Goal: Task Accomplishment & Management: Complete application form

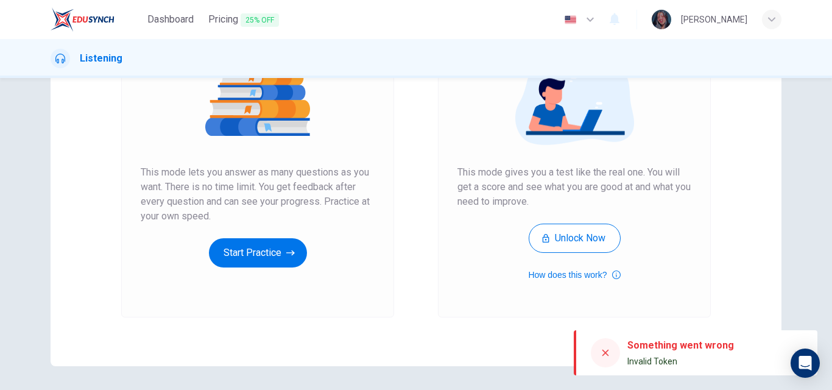
scroll to position [160, 0]
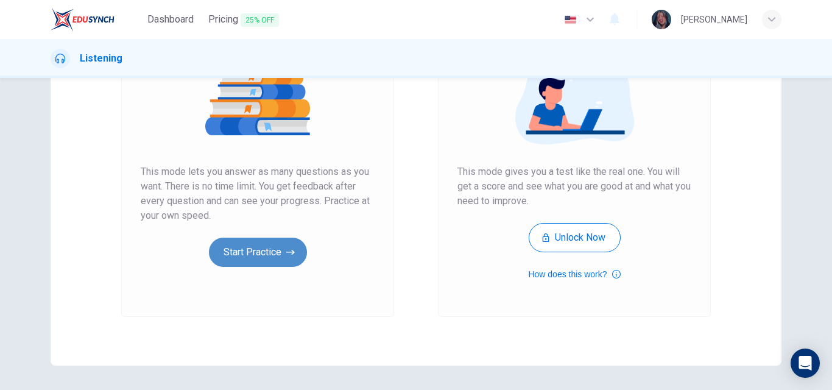
click at [260, 263] on button "Start Practice" at bounding box center [258, 251] width 98 height 29
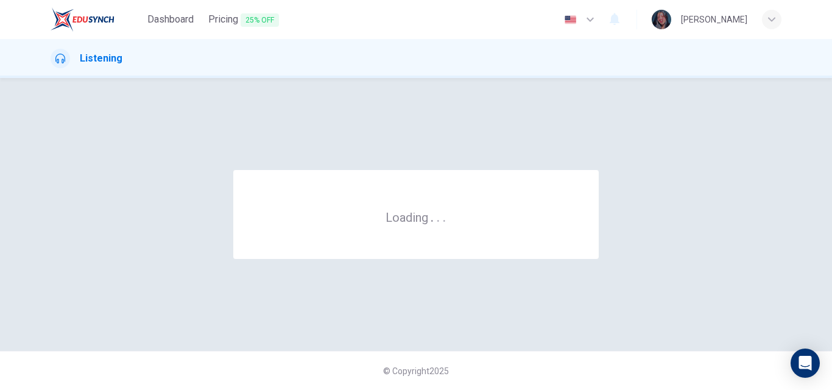
scroll to position [0, 0]
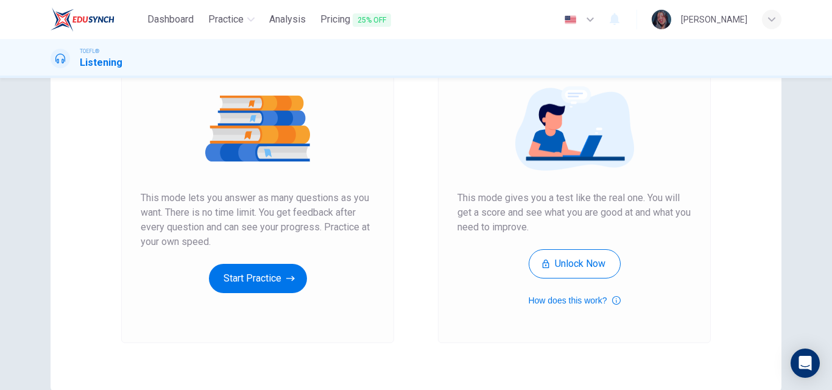
scroll to position [174, 0]
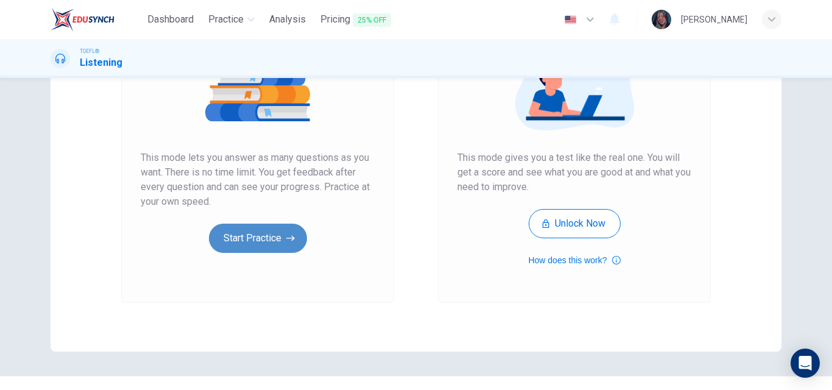
click at [266, 236] on button "Start Practice" at bounding box center [258, 237] width 98 height 29
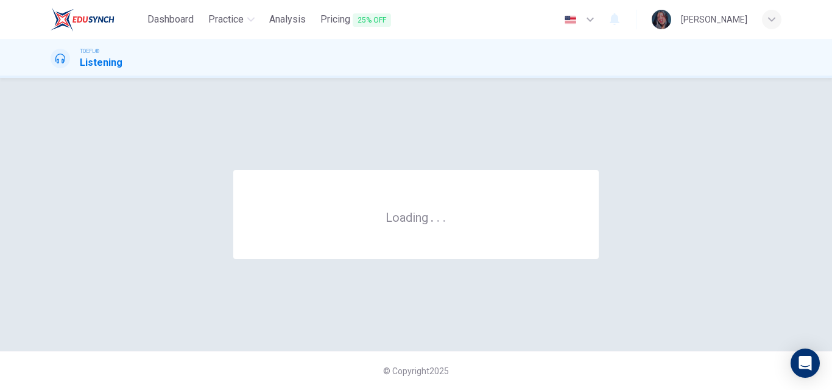
scroll to position [0, 0]
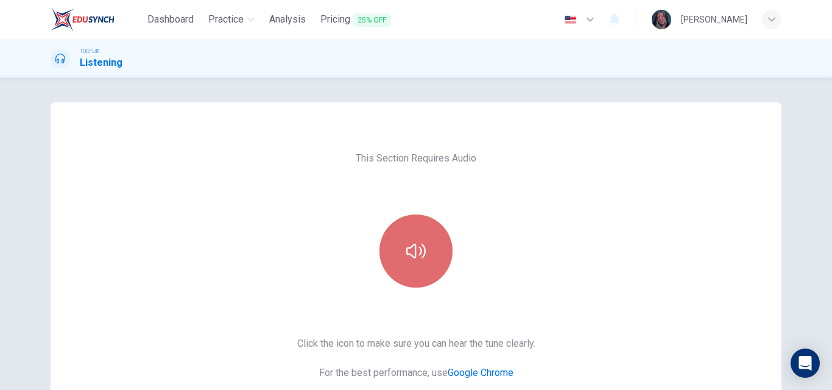
click at [418, 250] on icon "button" at bounding box center [415, 251] width 19 height 15
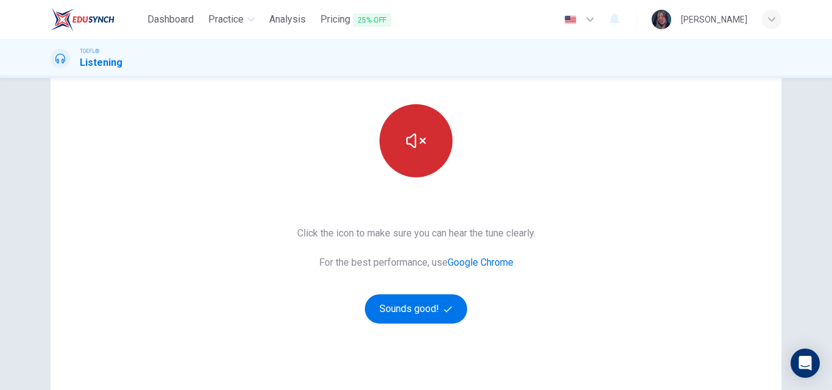
scroll to position [129, 0]
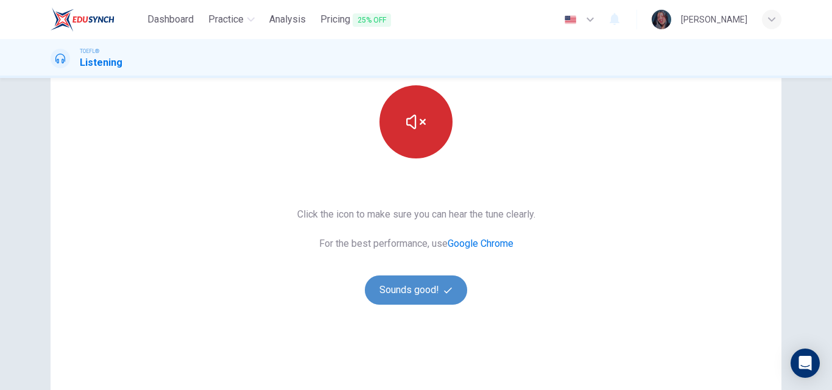
click at [397, 293] on button "Sounds good!" at bounding box center [416, 289] width 102 height 29
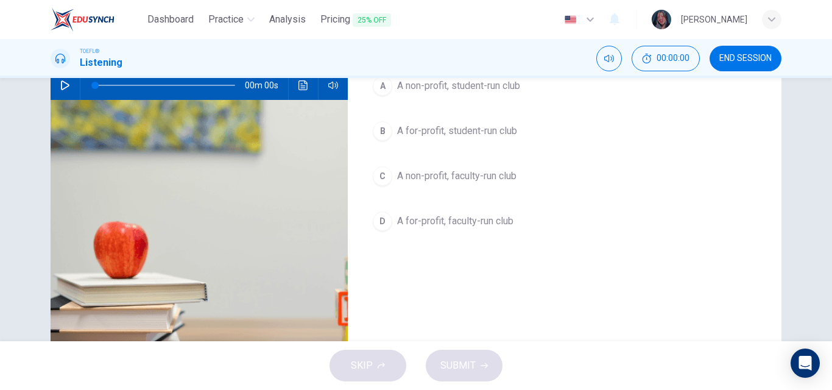
scroll to position [69, 0]
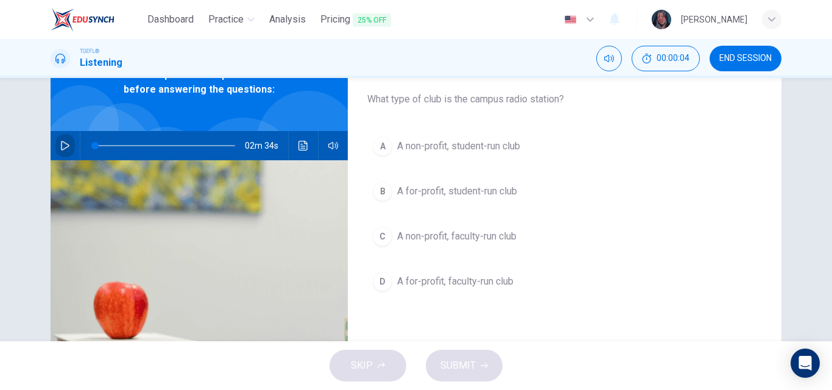
click at [56, 151] on button "button" at bounding box center [64, 145] width 19 height 29
click at [66, 147] on icon "button" at bounding box center [65, 146] width 10 height 10
click at [822, 175] on div "Question 1 What type of club is the campus radio station? A A non-profit, stude…" at bounding box center [416, 209] width 832 height 263
click at [69, 142] on button "button" at bounding box center [64, 145] width 19 height 29
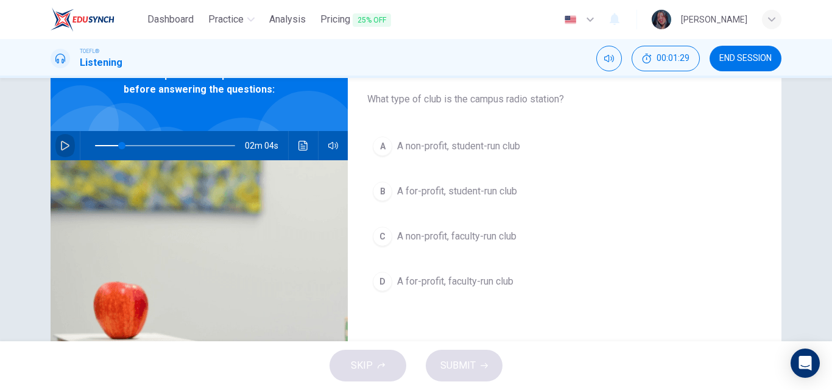
click at [69, 142] on button "button" at bounding box center [64, 145] width 19 height 29
click at [71, 145] on button "button" at bounding box center [64, 145] width 19 height 29
click at [99, 144] on span at bounding box center [165, 145] width 140 height 17
click at [57, 139] on button "button" at bounding box center [64, 145] width 19 height 29
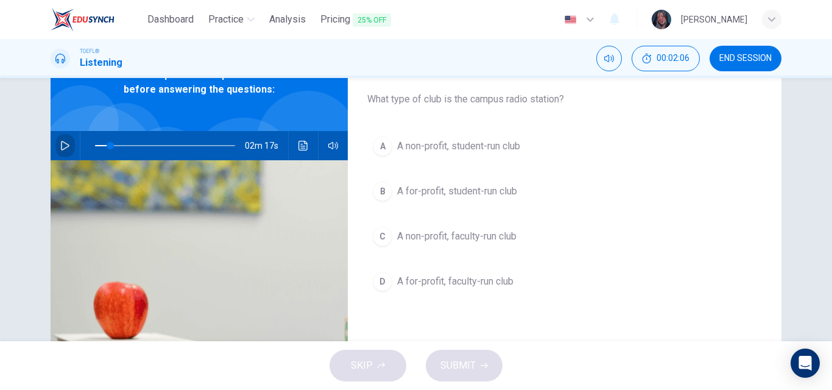
click at [57, 139] on button "button" at bounding box center [64, 145] width 19 height 29
click at [186, 146] on span at bounding box center [188, 145] width 7 height 7
click at [523, 155] on button "A A non-profit, student-run club" at bounding box center [564, 146] width 394 height 30
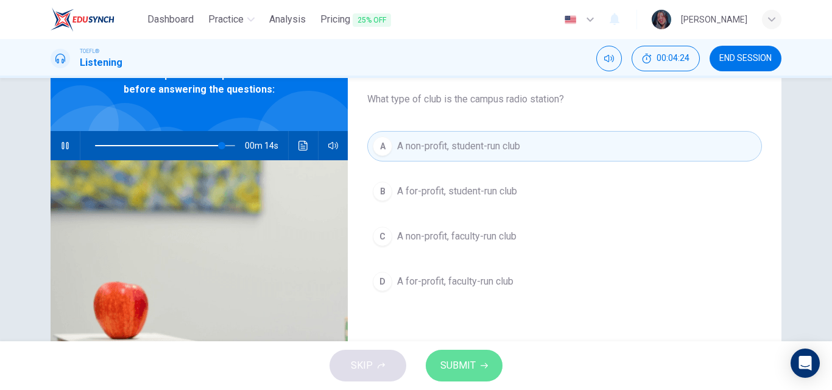
click at [450, 364] on span "SUBMIT" at bounding box center [457, 365] width 35 height 17
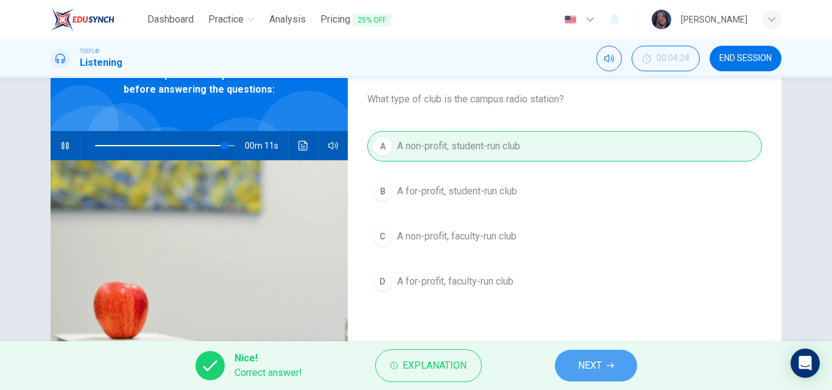
click at [570, 366] on button "NEXT" at bounding box center [596, 365] width 82 height 32
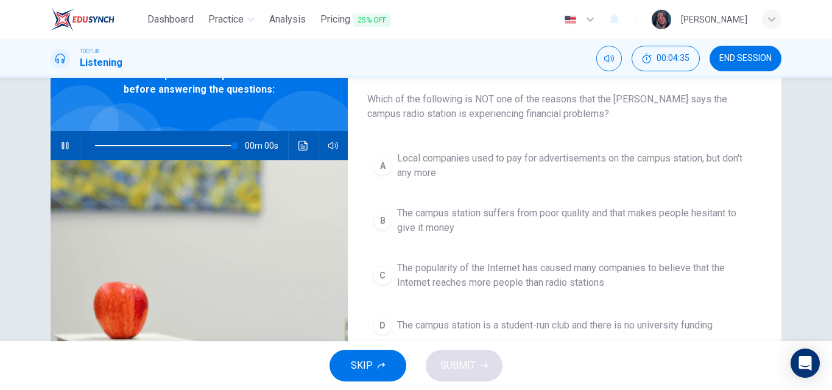
type input "0"
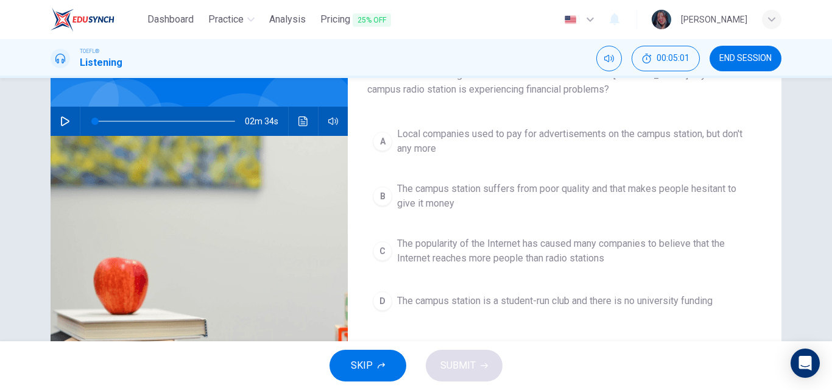
scroll to position [96, 0]
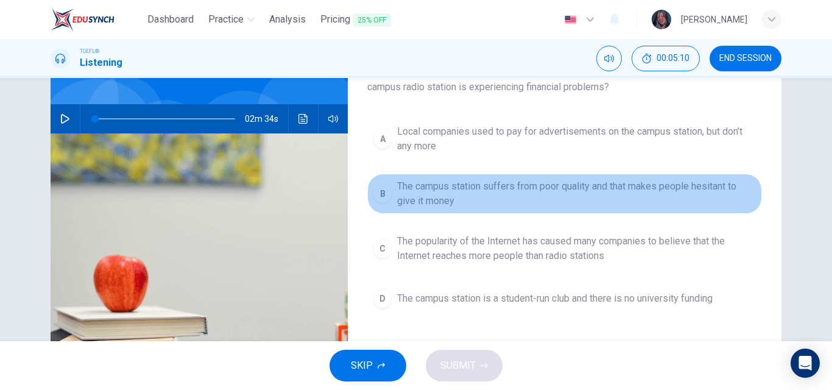
click at [553, 189] on span "The campus station suffers from poor quality and that makes people hesitant to …" at bounding box center [576, 193] width 359 height 29
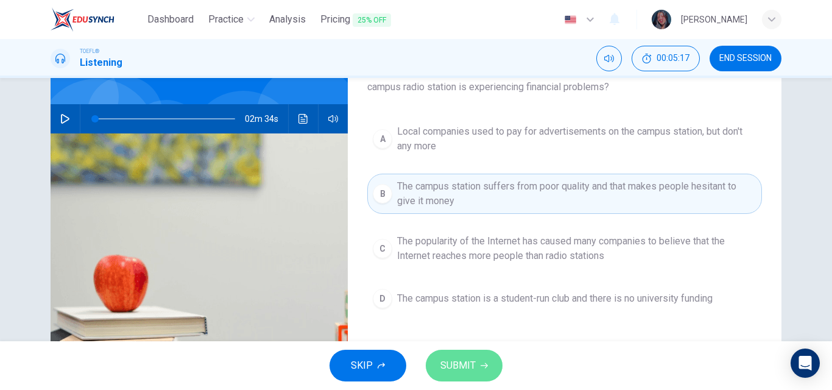
click at [454, 366] on span "SUBMIT" at bounding box center [457, 365] width 35 height 17
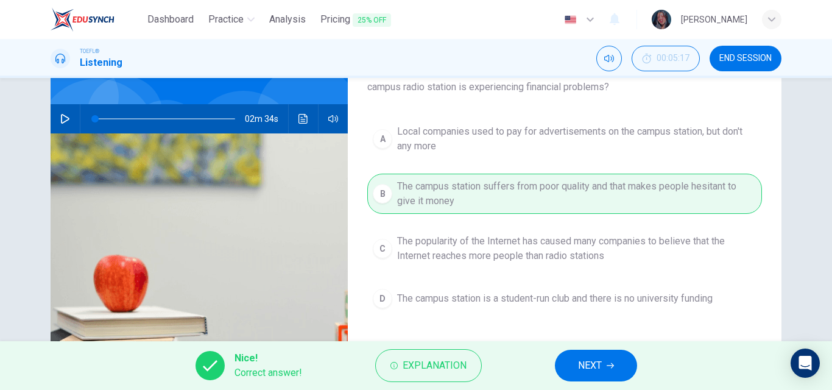
click at [595, 373] on span "NEXT" at bounding box center [590, 365] width 24 height 17
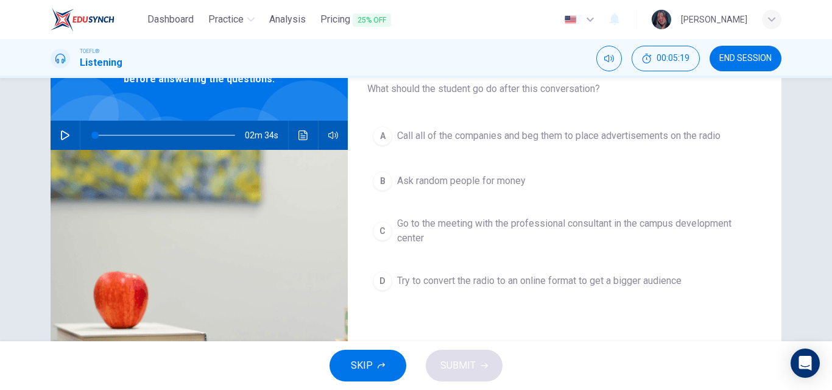
scroll to position [75, 0]
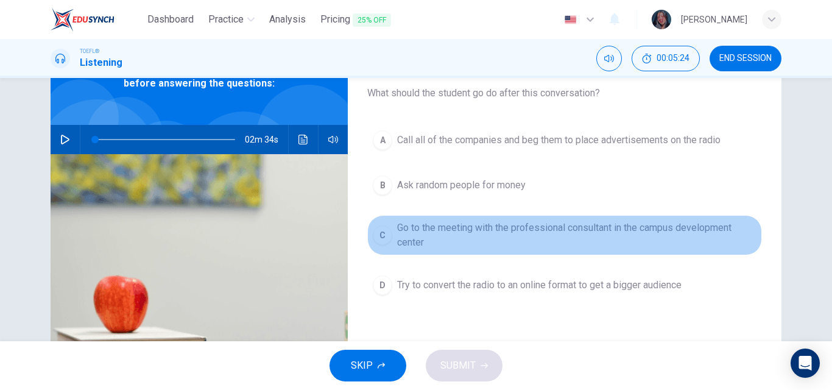
click at [604, 229] on span "Go to the meeting with the professional consultant in the campus development ce…" at bounding box center [576, 234] width 359 height 29
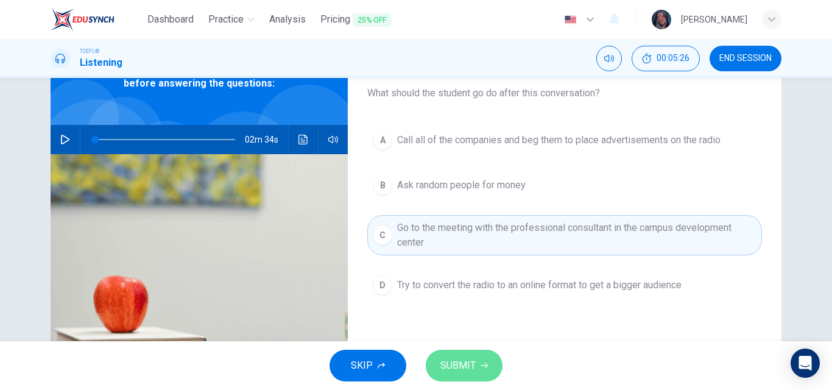
click at [460, 372] on span "SUBMIT" at bounding box center [457, 365] width 35 height 17
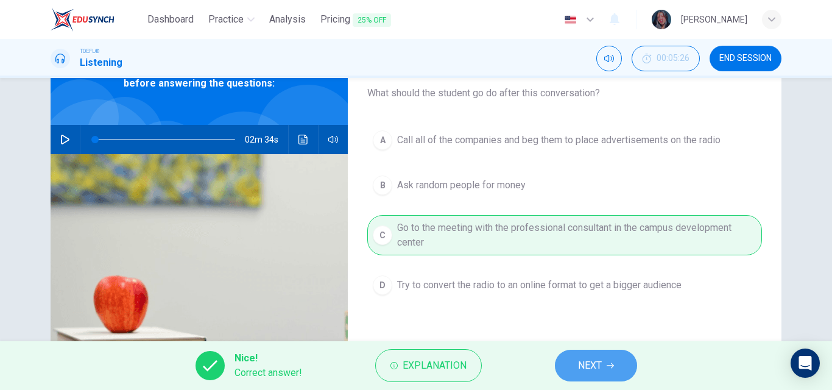
click at [573, 362] on button "NEXT" at bounding box center [596, 365] width 82 height 32
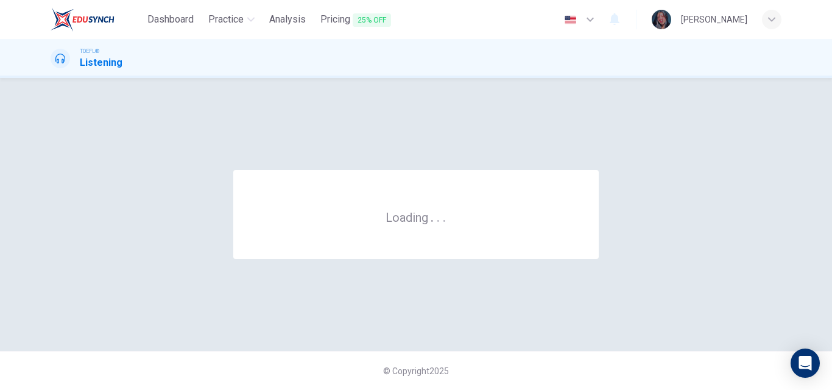
scroll to position [0, 0]
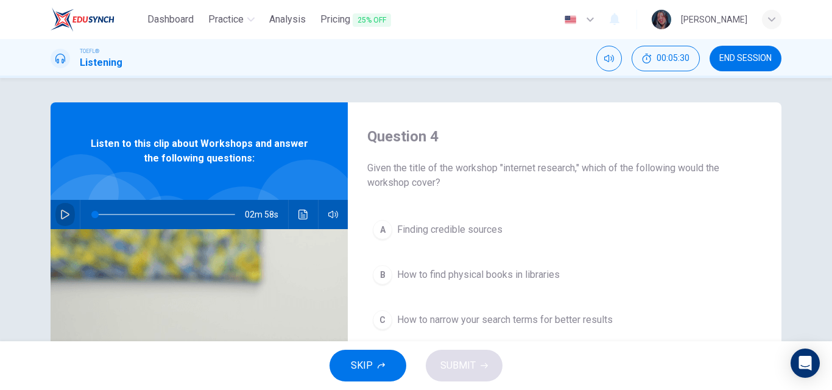
click at [61, 219] on icon "button" at bounding box center [65, 214] width 9 height 10
click at [763, 61] on span "END SESSION" at bounding box center [745, 59] width 52 height 10
click at [55, 217] on button "button" at bounding box center [64, 214] width 19 height 29
type input "24"
click at [740, 54] on span "END SESSION" at bounding box center [745, 59] width 52 height 10
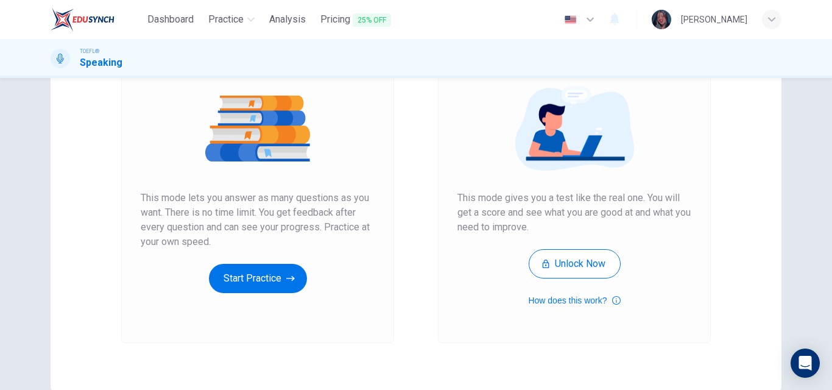
scroll to position [151, 0]
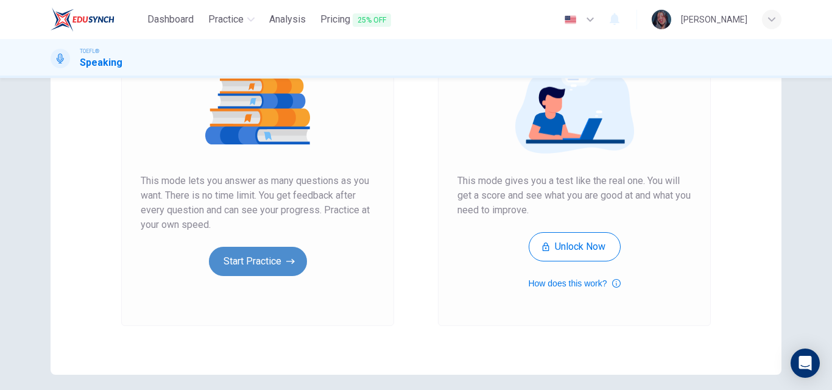
click at [251, 270] on button "Start Practice" at bounding box center [258, 261] width 98 height 29
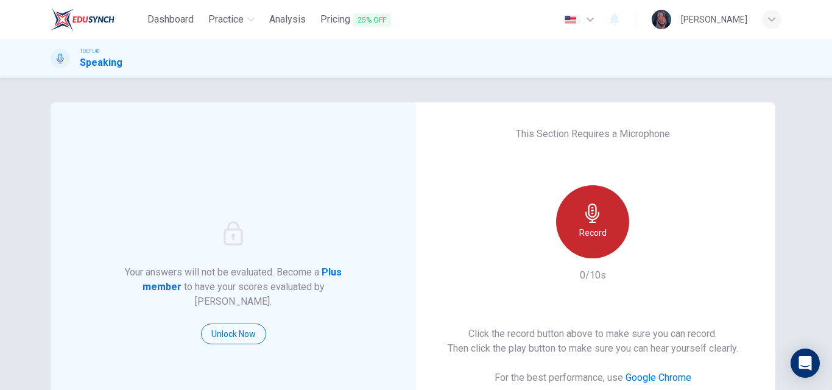
click at [572, 237] on div "Record" at bounding box center [592, 221] width 73 height 73
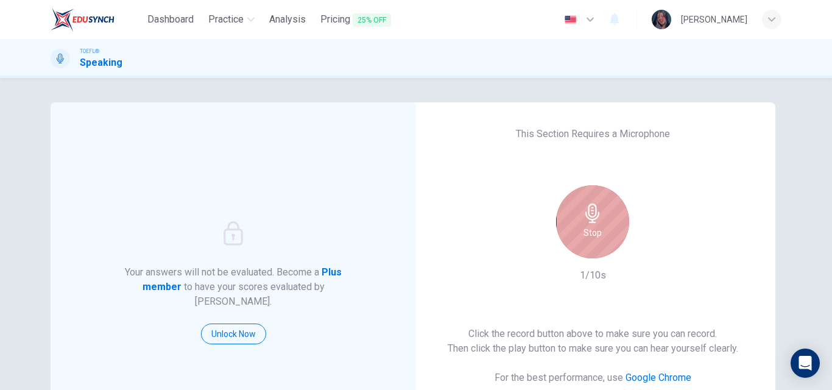
click at [572, 237] on div "Stop" at bounding box center [592, 221] width 73 height 73
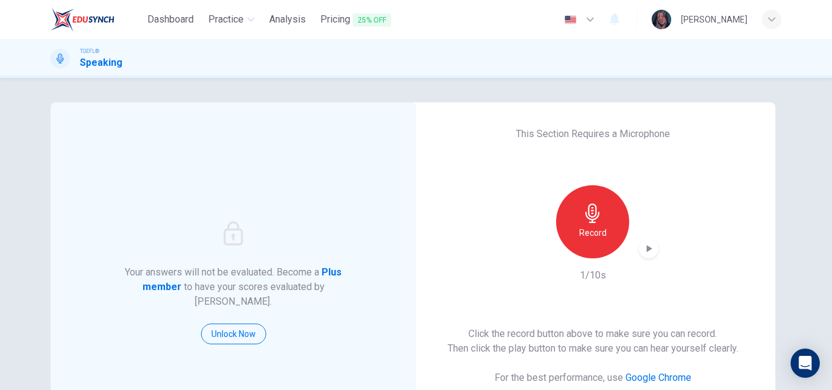
scroll to position [110, 0]
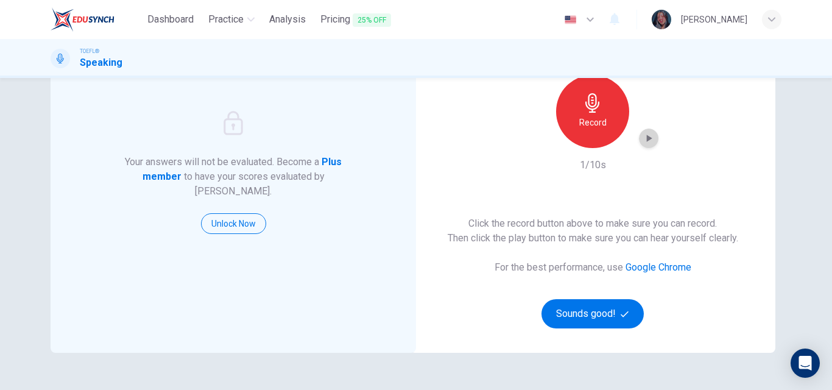
click at [646, 132] on icon "button" at bounding box center [648, 138] width 12 height 12
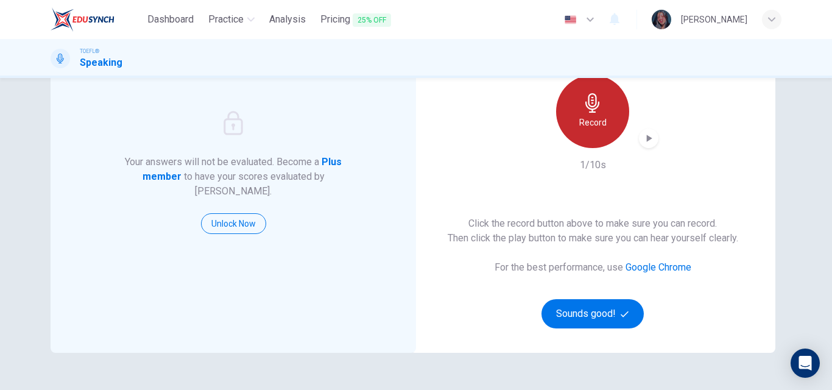
click at [587, 122] on h6 "Record" at bounding box center [592, 122] width 27 height 15
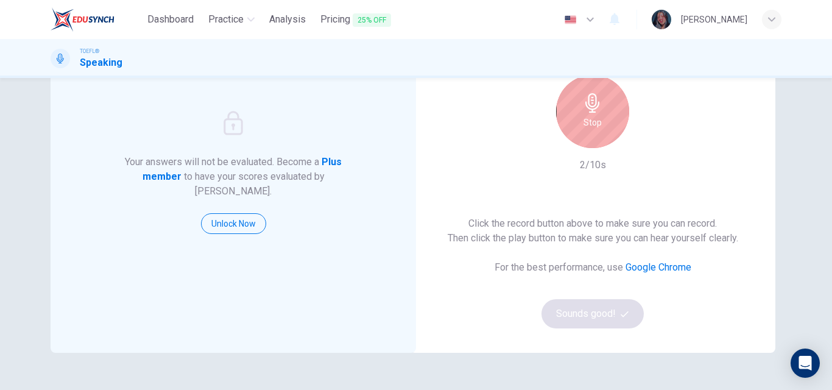
click at [587, 122] on h6 "Stop" at bounding box center [592, 122] width 18 height 15
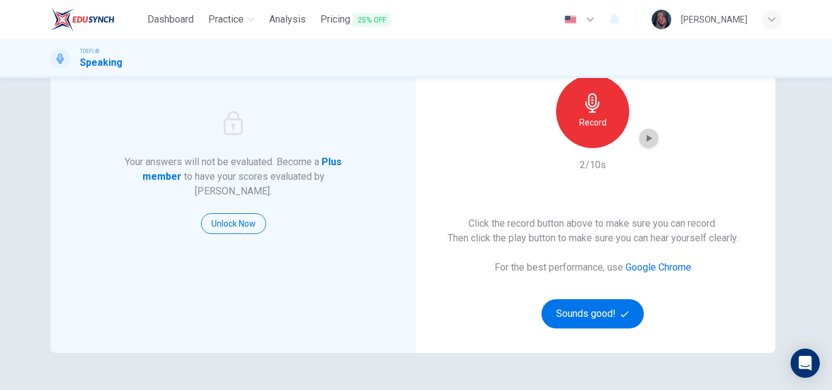
click at [639, 138] on div "button" at bounding box center [648, 137] width 19 height 19
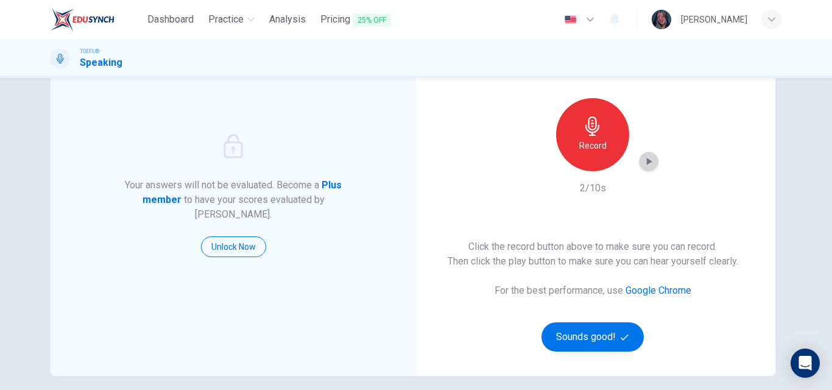
click at [642, 161] on icon "button" at bounding box center [648, 161] width 12 height 12
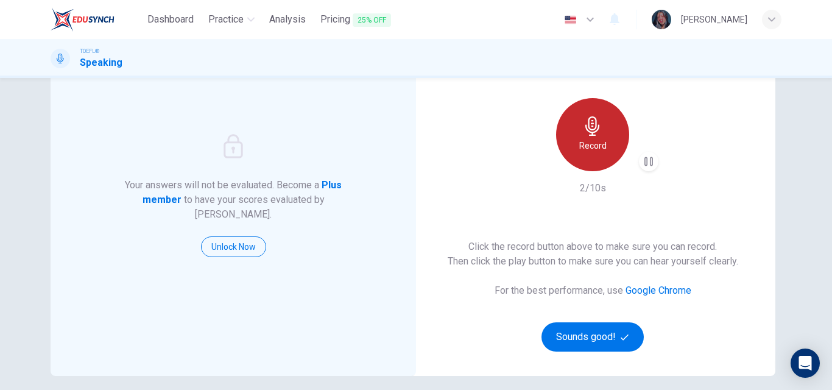
click at [600, 148] on h6 "Record" at bounding box center [592, 145] width 27 height 15
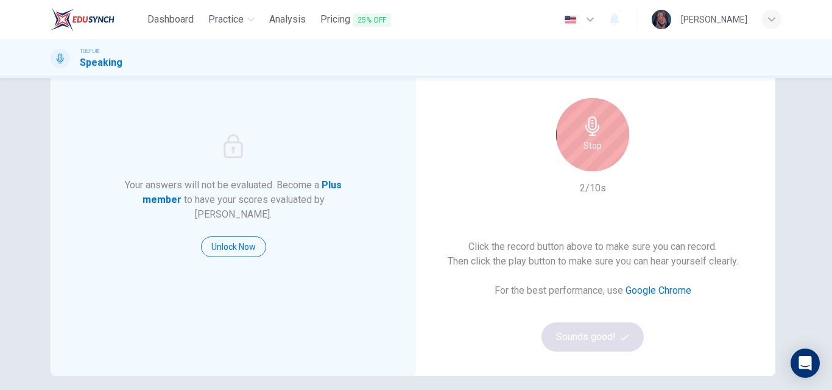
click at [600, 148] on div "Stop" at bounding box center [592, 134] width 73 height 73
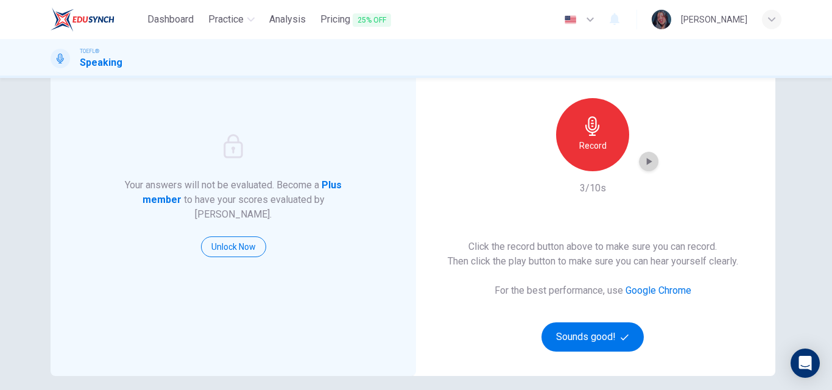
click at [654, 164] on div "button" at bounding box center [648, 161] width 19 height 19
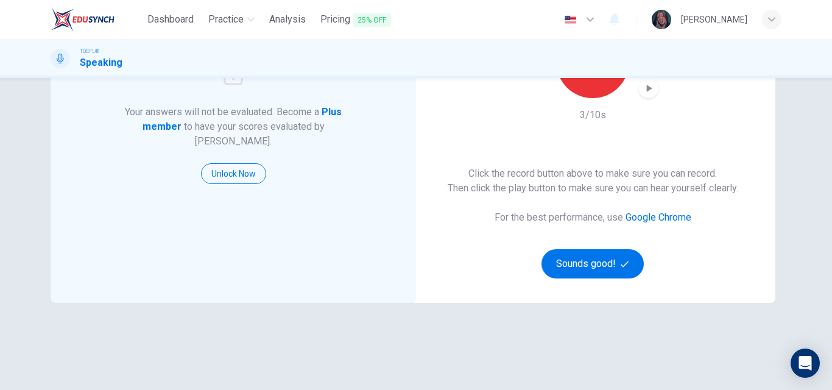
scroll to position [166, 0]
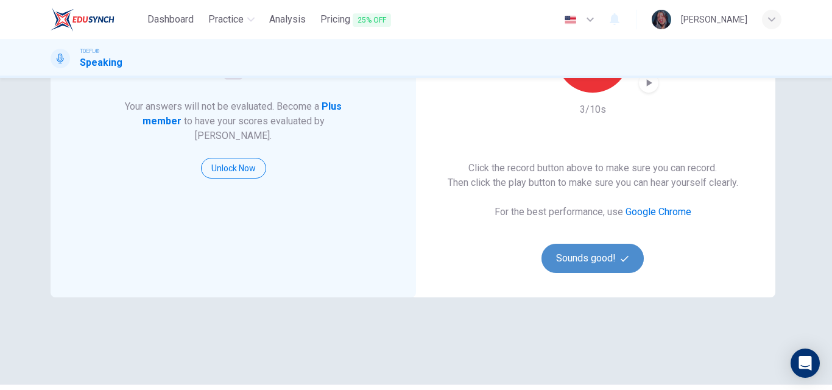
click at [592, 260] on button "Sounds good!" at bounding box center [592, 258] width 102 height 29
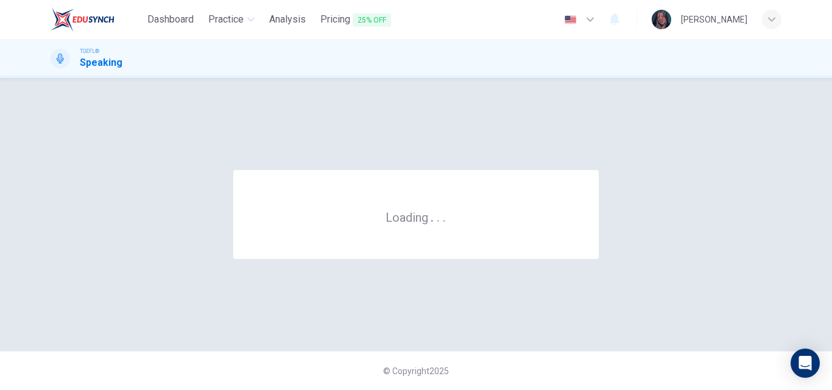
scroll to position [0, 0]
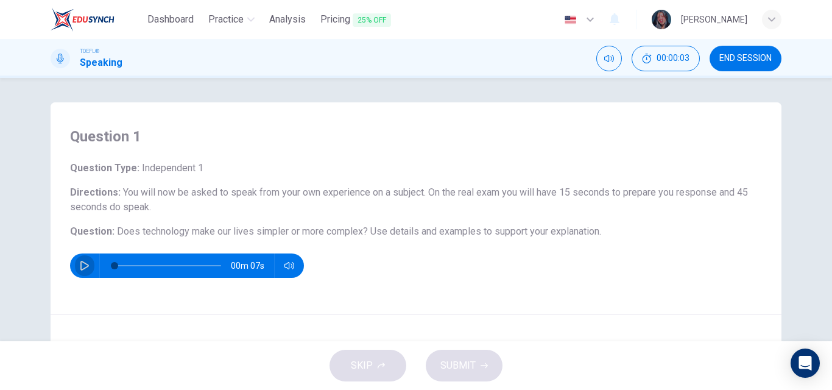
click at [75, 259] on button "button" at bounding box center [84, 265] width 19 height 24
type input "0"
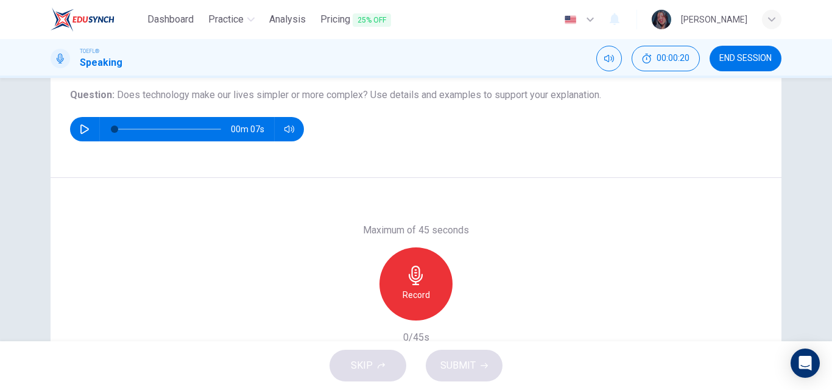
scroll to position [138, 0]
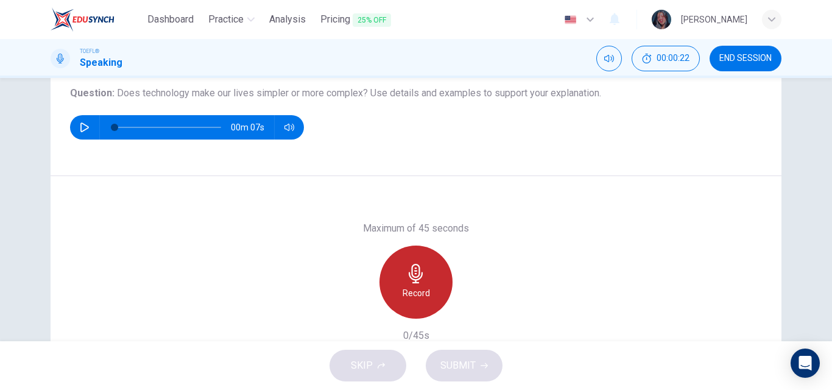
click at [427, 287] on div "Record" at bounding box center [415, 281] width 73 height 73
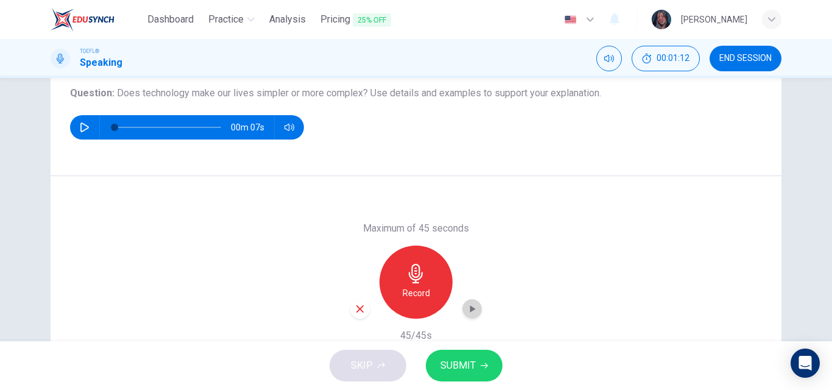
click at [463, 315] on div "button" at bounding box center [471, 308] width 19 height 19
click at [447, 371] on span "SUBMIT" at bounding box center [457, 365] width 35 height 17
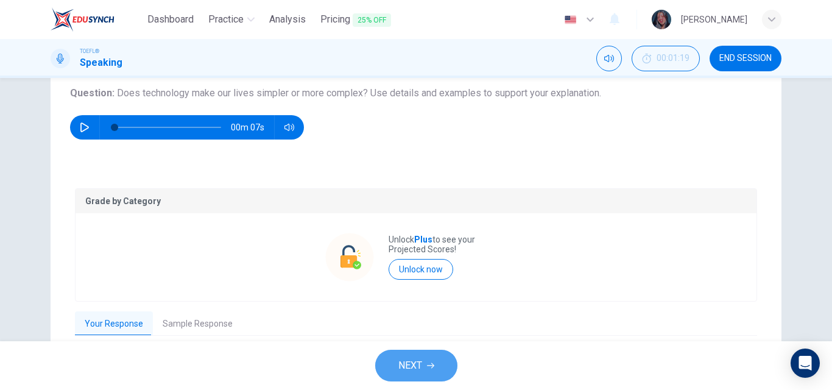
click at [420, 370] on span "NEXT" at bounding box center [410, 365] width 24 height 17
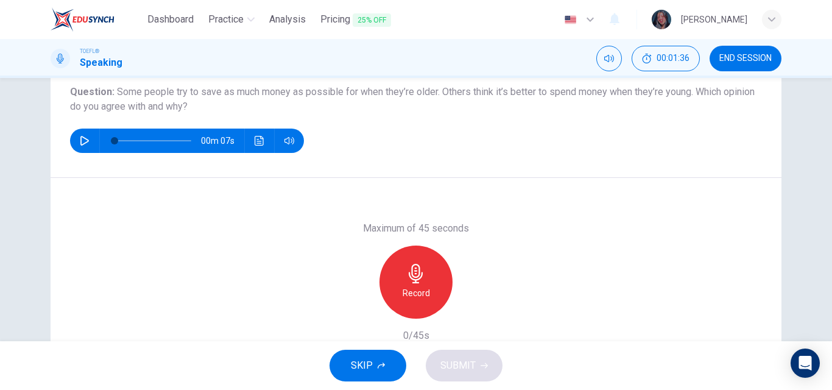
scroll to position [141, 0]
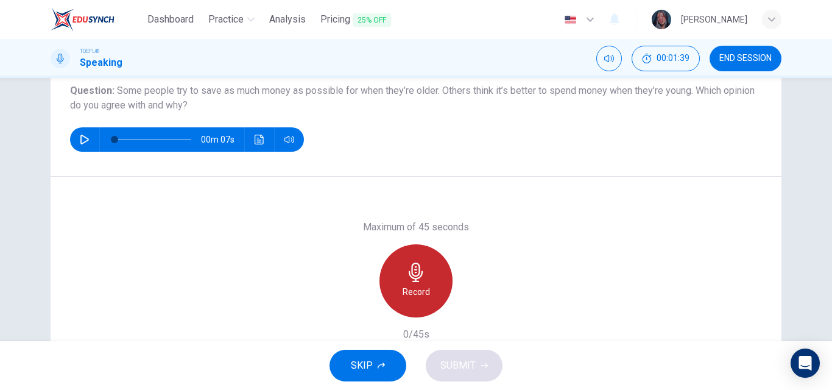
click at [427, 259] on div "Record" at bounding box center [415, 280] width 73 height 73
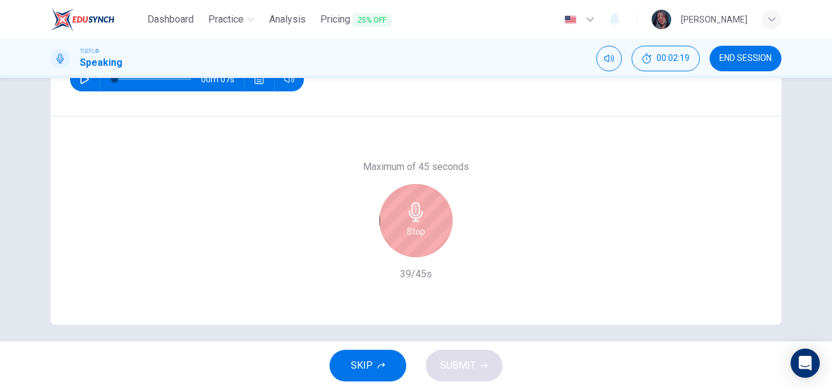
scroll to position [204, 0]
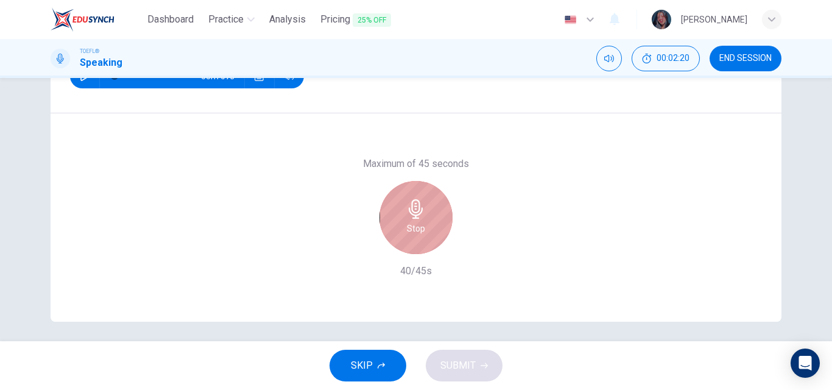
click at [412, 227] on h6 "Stop" at bounding box center [416, 228] width 18 height 15
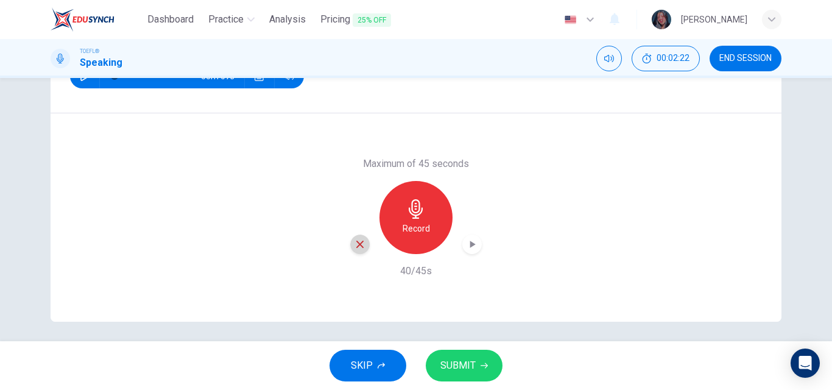
click at [355, 251] on div "button" at bounding box center [359, 243] width 19 height 19
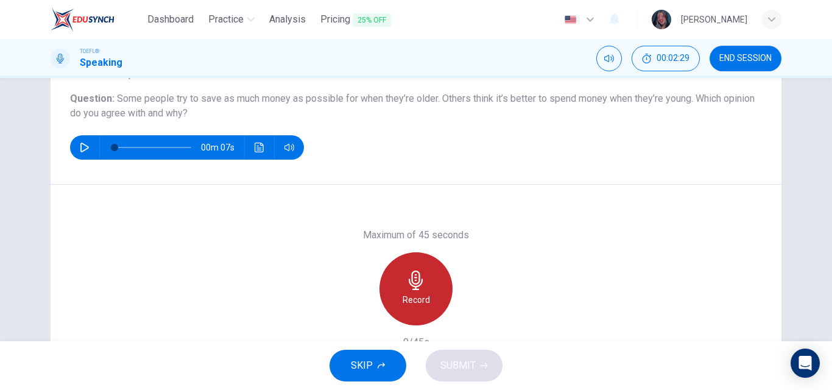
click at [410, 268] on div "Record" at bounding box center [415, 288] width 73 height 73
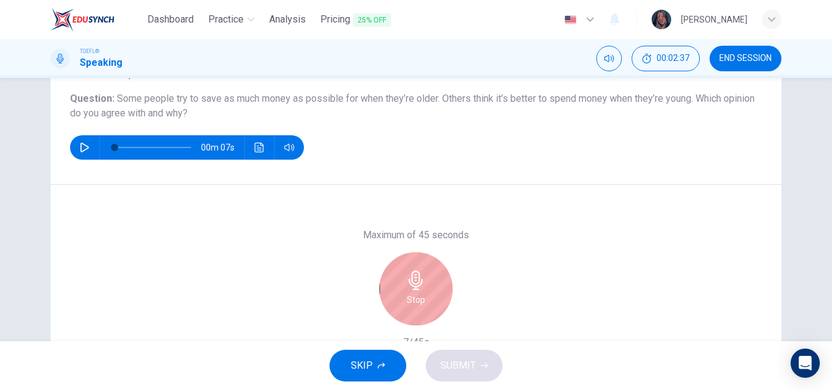
scroll to position [196, 0]
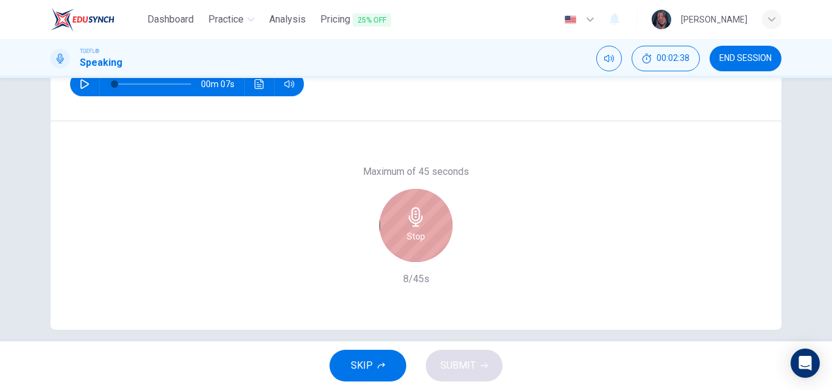
click at [426, 229] on div "Stop" at bounding box center [415, 225] width 73 height 73
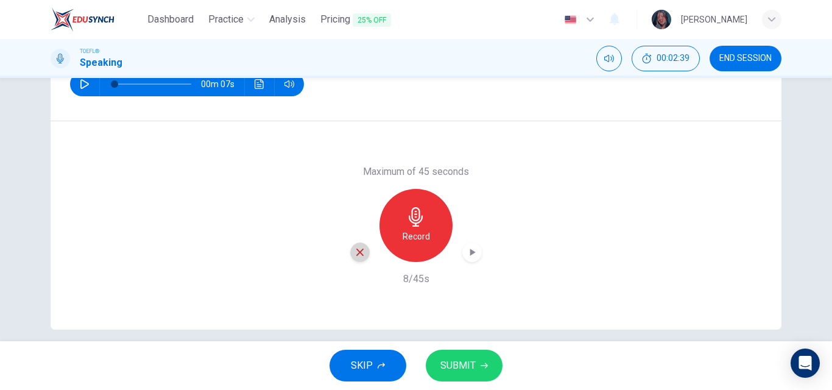
click at [350, 251] on div "button" at bounding box center [359, 251] width 19 height 19
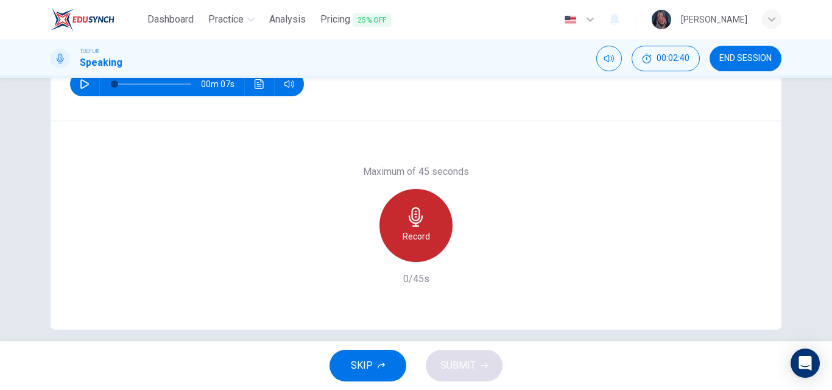
click at [409, 230] on h6 "Record" at bounding box center [415, 236] width 27 height 15
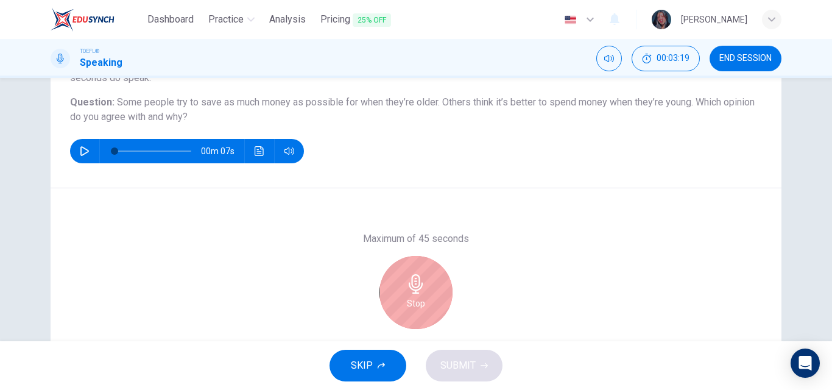
scroll to position [126, 0]
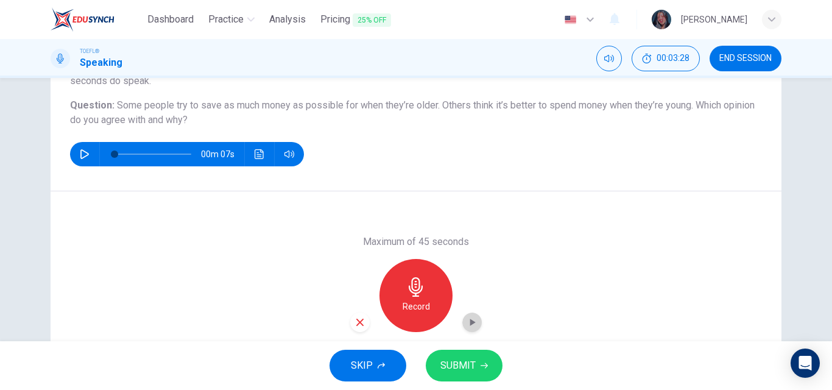
click at [477, 323] on div "button" at bounding box center [471, 321] width 19 height 19
click at [477, 375] on button "SUBMIT" at bounding box center [464, 365] width 77 height 32
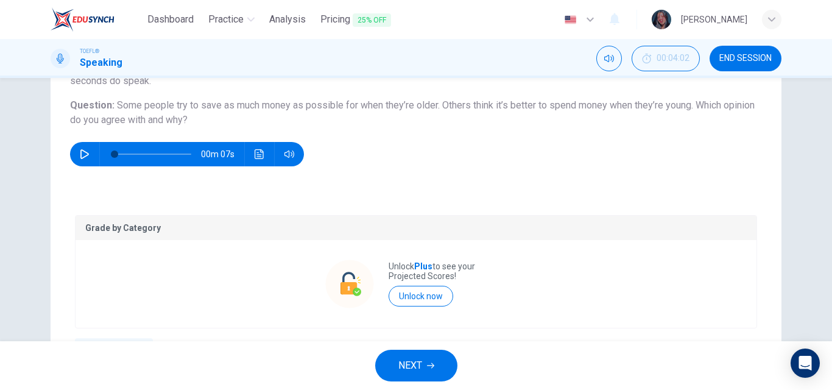
click at [469, 323] on div "Unlock Plus to see your Projected Scores! Unlock now" at bounding box center [415, 284] width 181 height 88
click at [415, 354] on button "NEXT" at bounding box center [416, 365] width 82 height 32
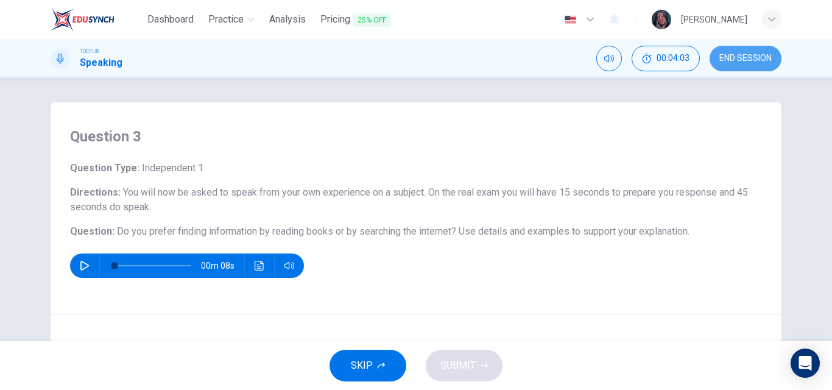
click at [755, 61] on span "END SESSION" at bounding box center [745, 59] width 52 height 10
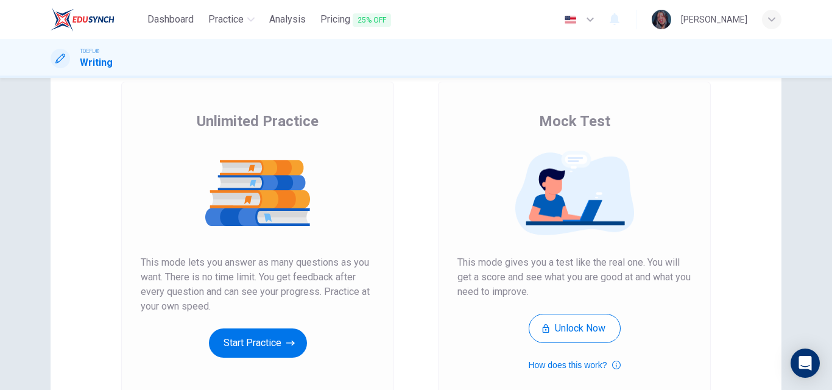
scroll to position [77, 0]
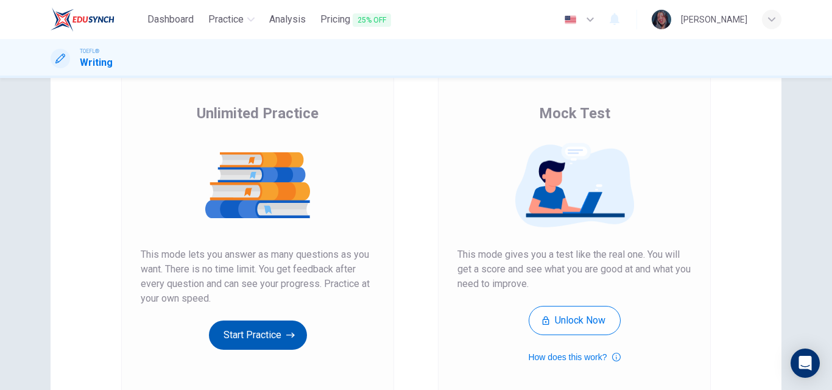
click at [241, 324] on button "Start Practice" at bounding box center [258, 334] width 98 height 29
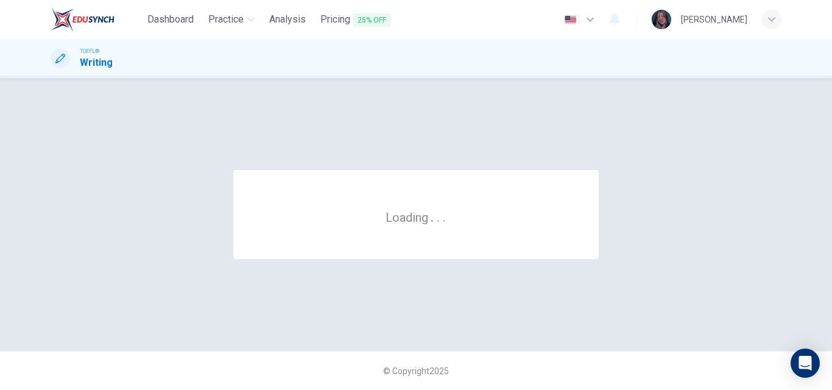
scroll to position [0, 0]
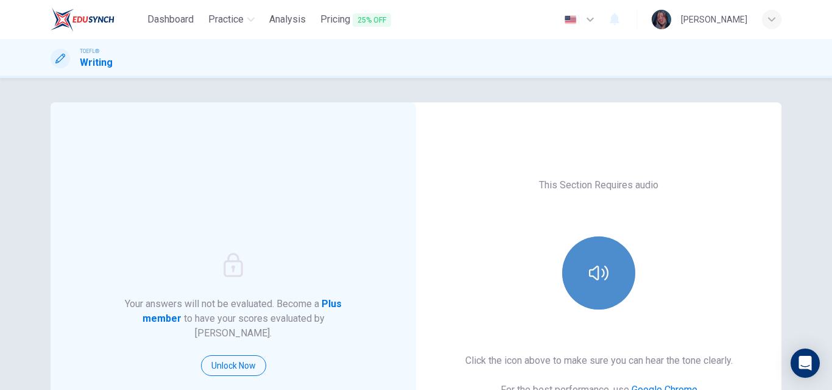
click at [609, 278] on button "button" at bounding box center [598, 272] width 73 height 73
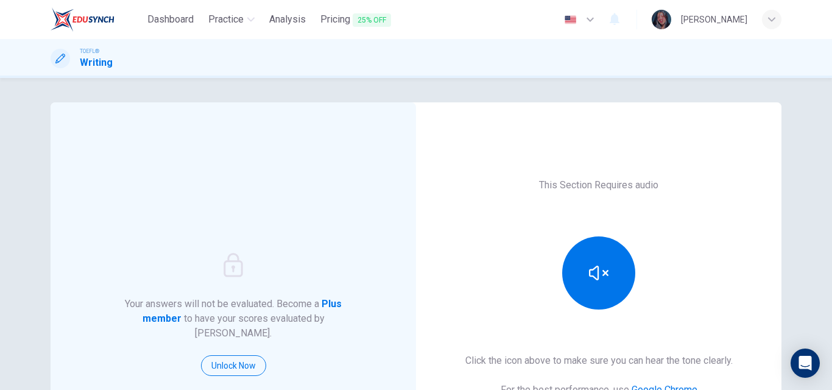
scroll to position [125, 0]
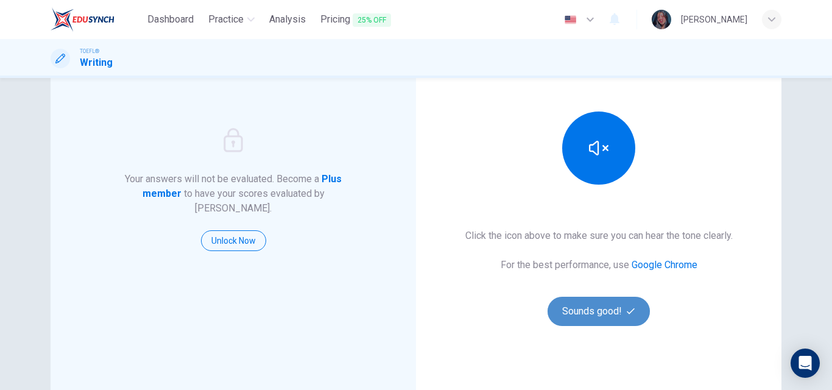
click at [575, 316] on button "Sounds good!" at bounding box center [598, 310] width 102 height 29
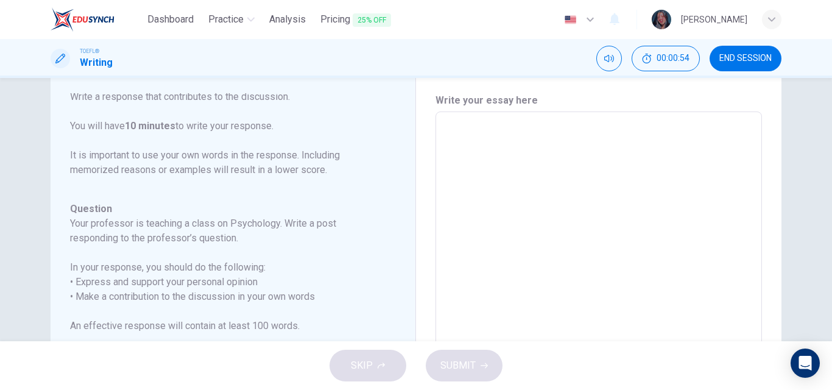
scroll to position [0, 0]
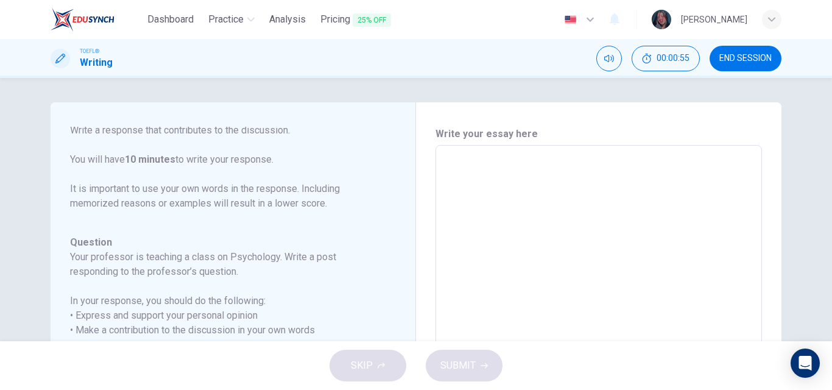
click at [514, 156] on textarea at bounding box center [598, 348] width 309 height 387
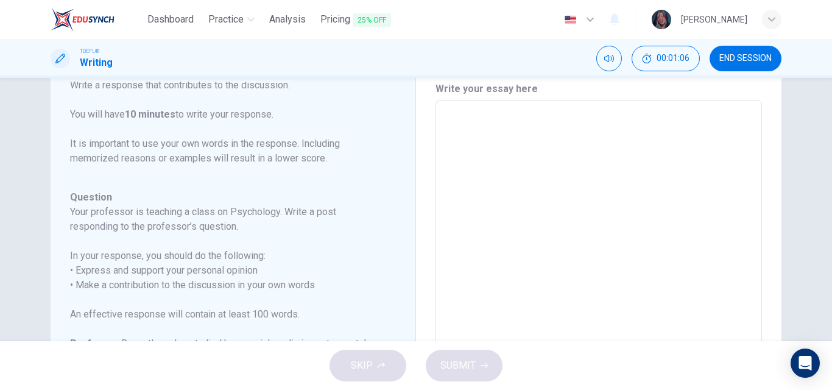
scroll to position [27, 0]
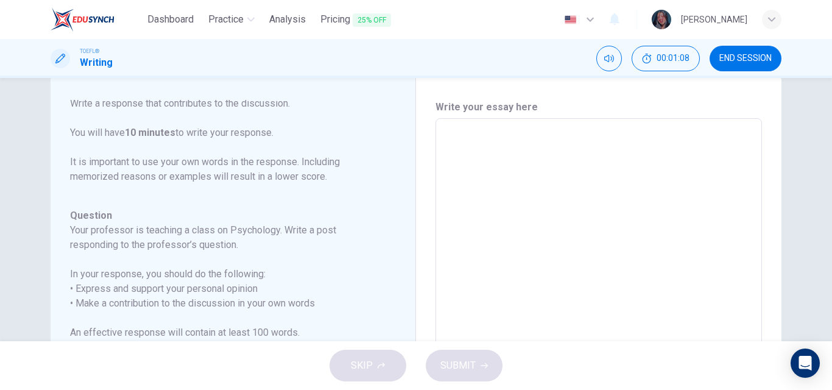
type textarea "I"
type textarea "x"
type textarea "If"
type textarea "x"
type textarea "If"
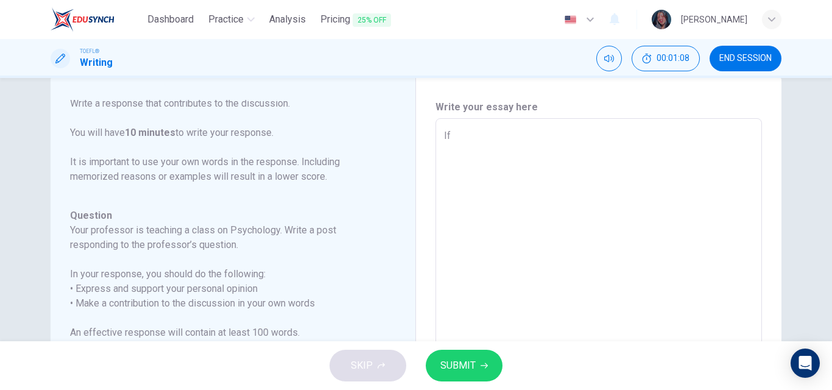
type textarea "x"
type textarea "If u"
type textarea "x"
type textarea "If"
type textarea "x"
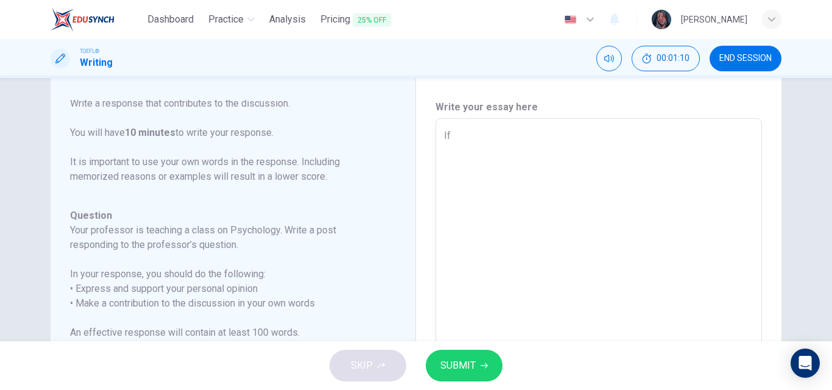
type textarea "If y"
type textarea "x"
type textarea "If yo"
type textarea "x"
type textarea "If you"
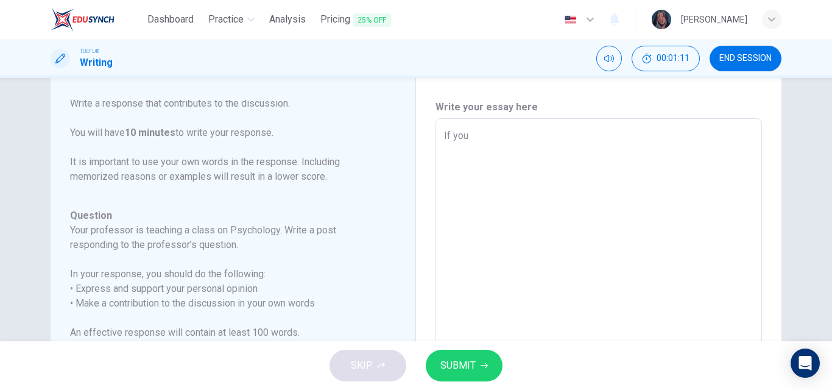
type textarea "x"
type textarea "If you"
type textarea "x"
type textarea "If you u"
type textarea "x"
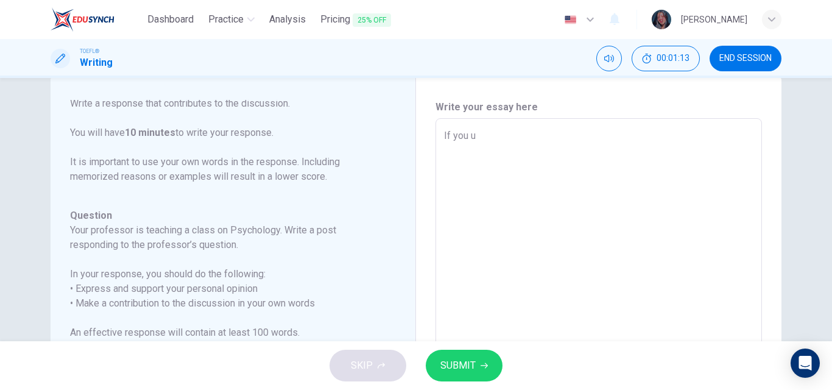
type textarea "If you us"
type textarea "x"
type textarea "If you use"
type textarea "x"
type textarea "If you use"
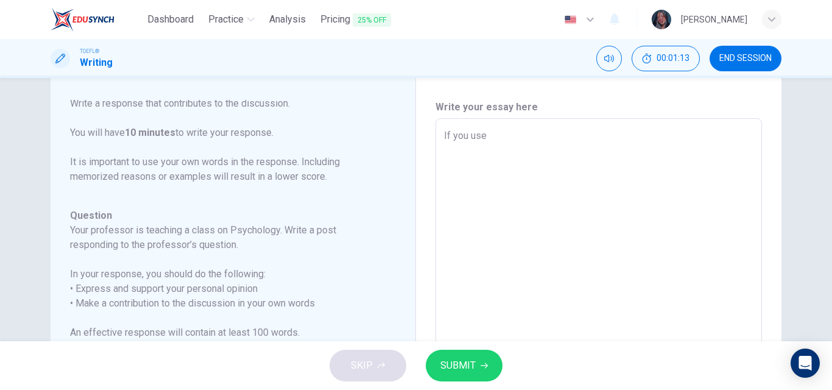
type textarea "x"
type textarea "If you use t"
type textarea "x"
type textarea "If you use th"
type textarea "x"
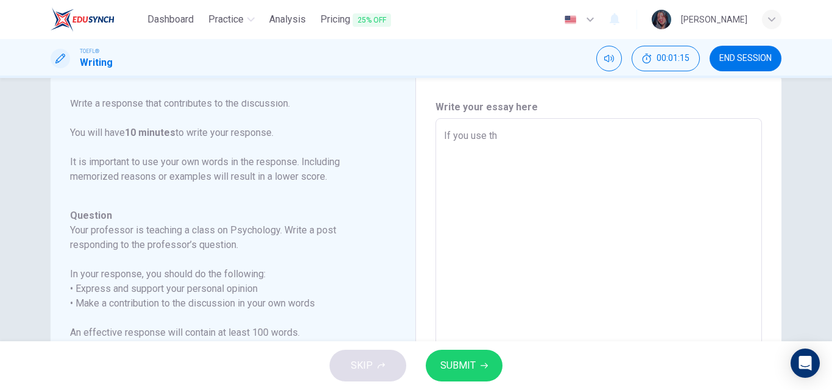
type textarea "If you use the"
type textarea "x"
type textarea "If you use the"
type textarea "x"
type textarea "If you use the i"
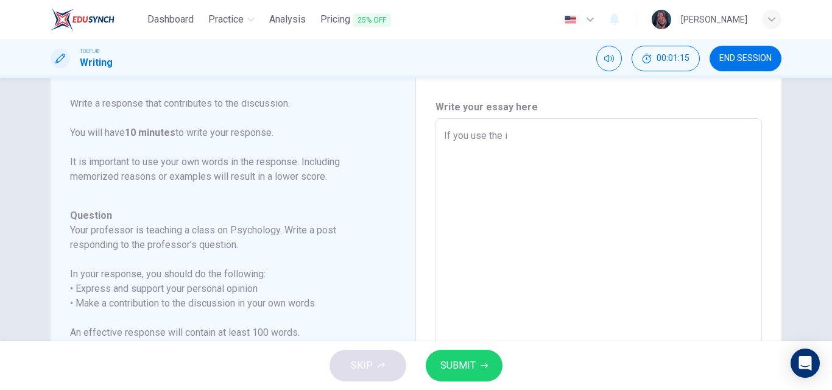
type textarea "x"
type textarea "If you use the in"
type textarea "x"
type textarea "If you use the int"
type textarea "x"
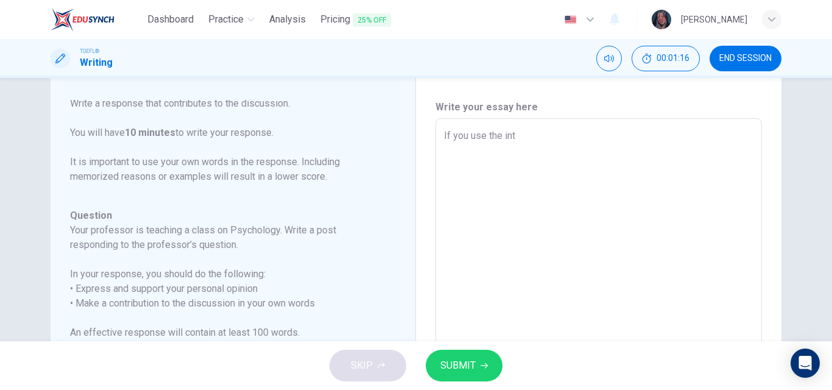
type textarea "If you use the inte"
type textarea "x"
type textarea "If you use the inter"
type textarea "x"
type textarea "If you use the intern"
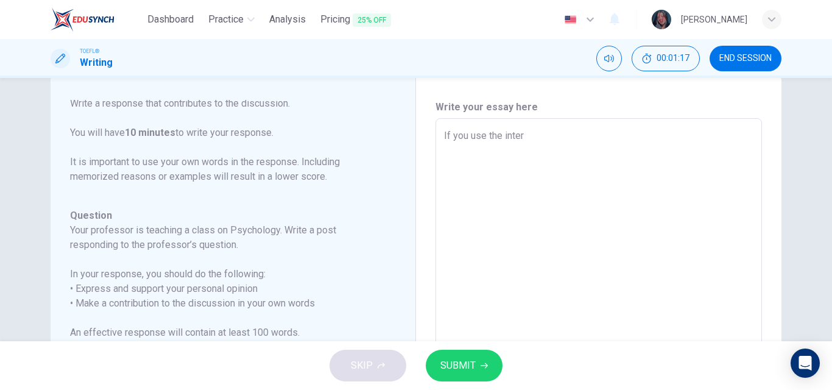
type textarea "x"
type textarea "If you use the interne"
type textarea "x"
type textarea "If you use the internet"
type textarea "x"
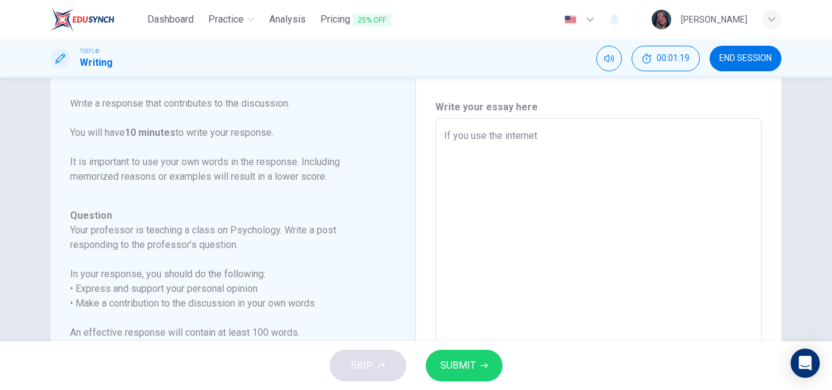
type textarea "If you use the internet"
type textarea "x"
type textarea "If you use the internet"
type textarea "x"
type textarea "If you use the interne"
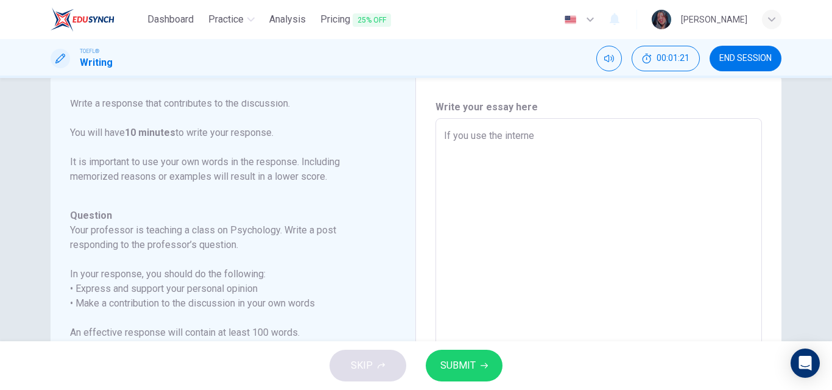
type textarea "x"
type textarea "If you use the intern"
type textarea "x"
type textarea "If you use the inter"
type textarea "x"
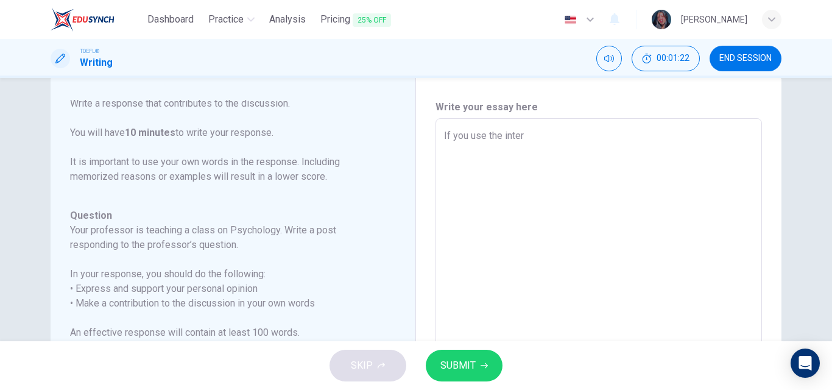
type textarea "If you use the inte"
type textarea "x"
type textarea "If you use the int"
type textarea "x"
type textarea "If you use the in"
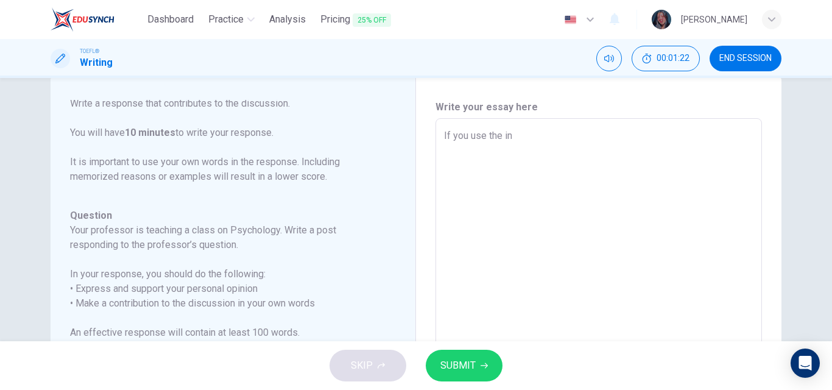
type textarea "x"
type textarea "If you use the i"
type textarea "x"
type textarea "If you use the"
type textarea "x"
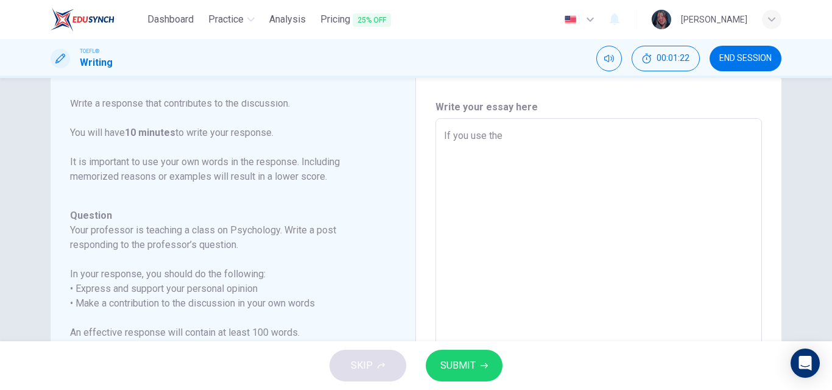
type textarea "If you use the"
type textarea "x"
type textarea "If you use th"
type textarea "x"
type textarea "If you use t"
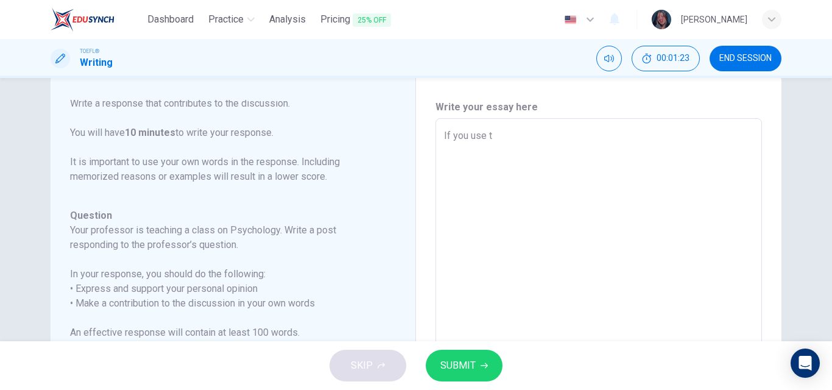
type textarea "x"
type textarea "If you use"
type textarea "x"
type textarea "If you use s"
type textarea "x"
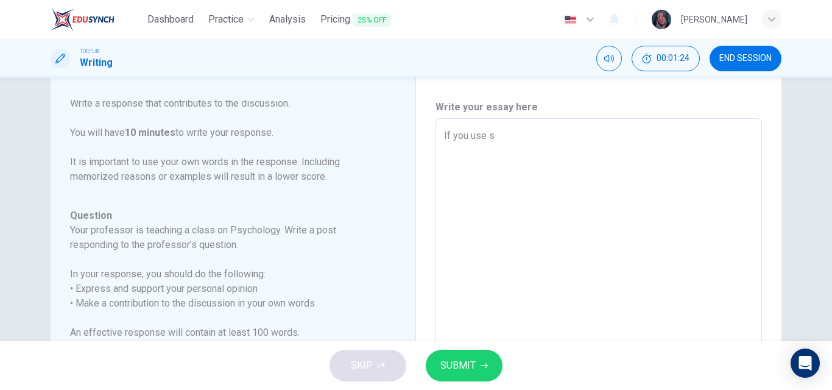
type textarea "If you use so"
type textarea "x"
type textarea "If you use soc"
type textarea "x"
type textarea "If you use soci"
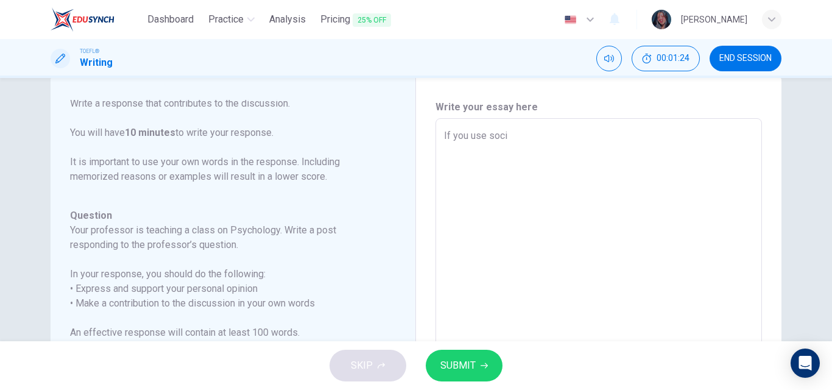
type textarea "x"
type textarea "If you use socia"
type textarea "x"
type textarea "If you use social"
type textarea "x"
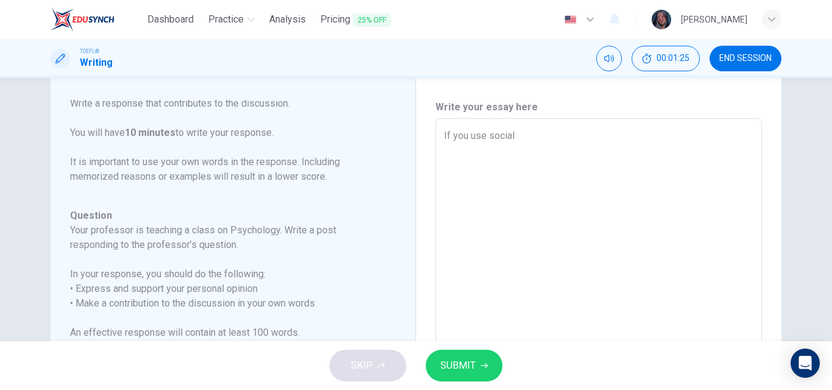
type textarea "If you use social"
type textarea "x"
type textarea "If you use social m"
type textarea "x"
type textarea "If you use social mi"
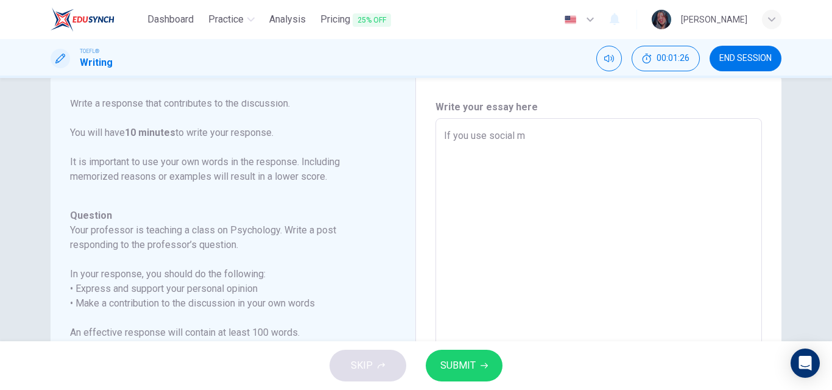
type textarea "x"
type textarea "If you use social mid"
type textarea "x"
type textarea "If you use social midi"
type textarea "x"
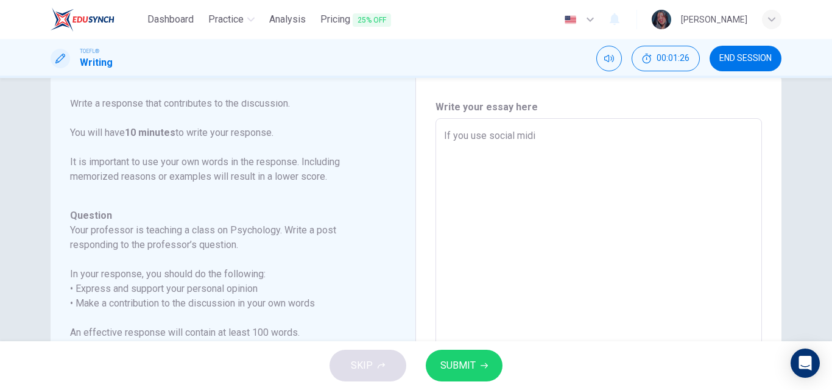
type textarea "If you use social midia"
type textarea "x"
type textarea "If you use social midias"
type textarea "x"
type textarea "If you use social midias"
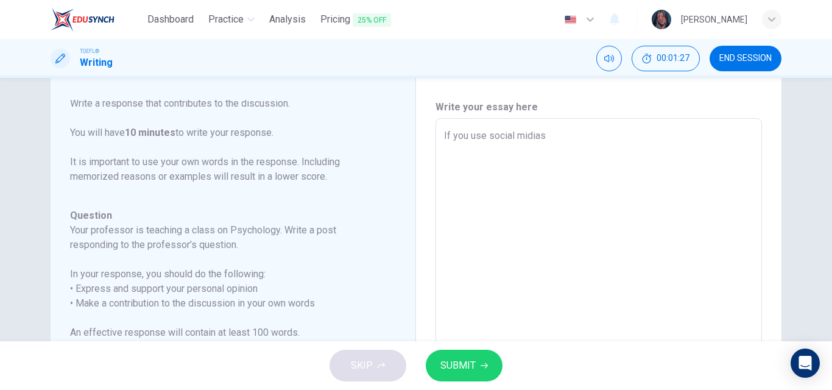
type textarea "x"
type textarea "If you use social midias w"
type textarea "x"
type textarea "If you use social midias wi"
type textarea "x"
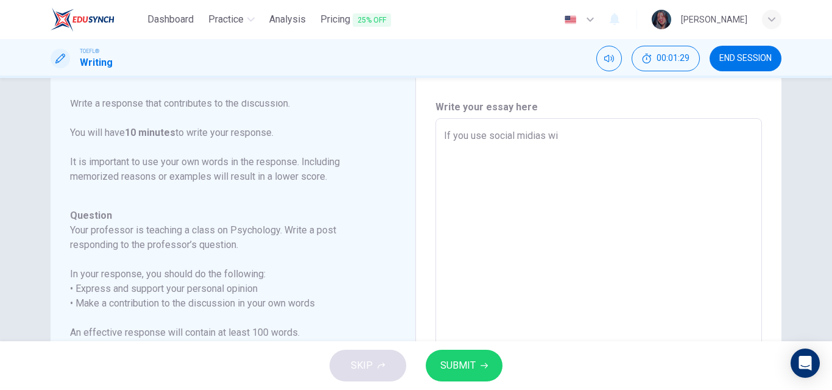
type textarea "If you use social midias wih"
type textarea "x"
type textarea "If you use social midias wiht"
type textarea "x"
type textarea "If you use social midias wih"
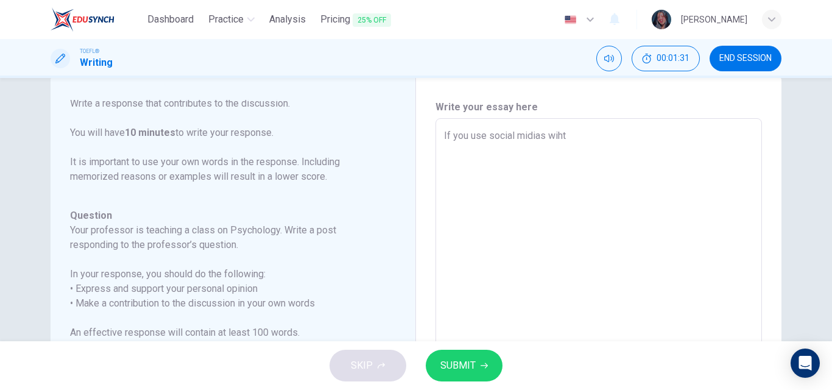
type textarea "x"
type textarea "If you use social midias wi"
type textarea "x"
type textarea "If you use social midias wit"
type textarea "x"
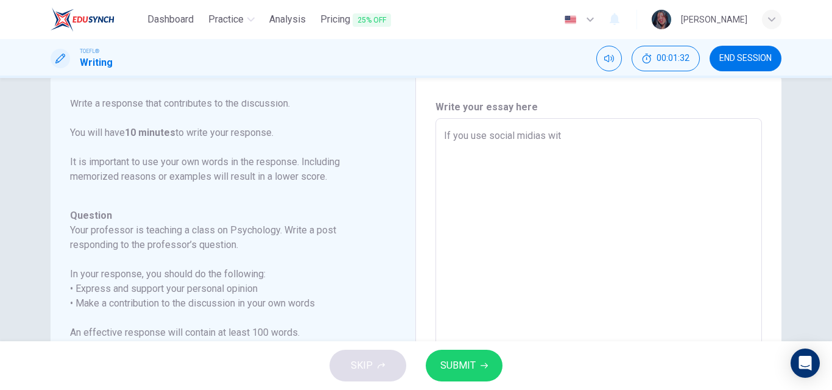
type textarea "If you use social midias with"
type textarea "x"
type textarea "If you use social midias with"
type textarea "x"
type textarea "If you use social midias with r"
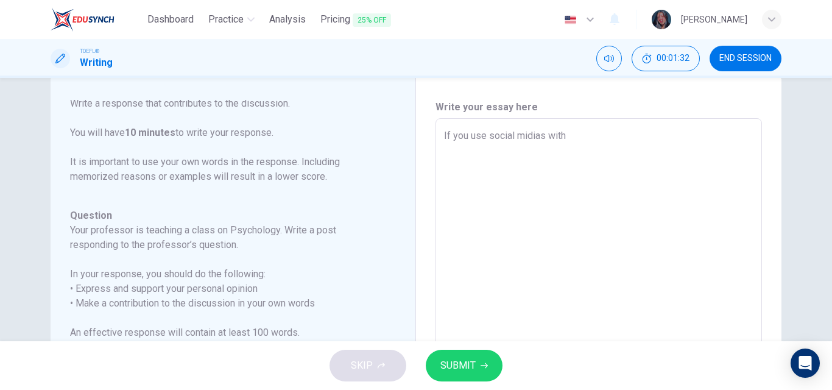
type textarea "x"
type textarea "If you use social midias with re"
type textarea "x"
type textarea "If you use social midias with res"
type textarea "x"
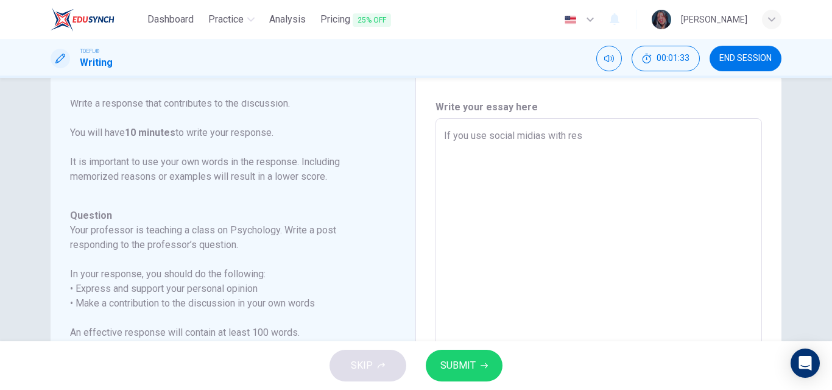
type textarea "If you use social midias with resp"
type textarea "x"
type textarea "If you use social midias with respo"
type textarea "x"
type textarea "If you use social midias with respon"
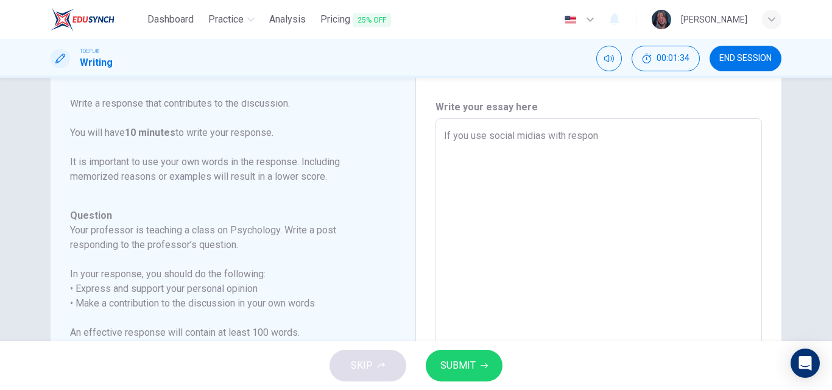
type textarea "x"
type textarea "If you use social midias with respons"
type textarea "x"
type textarea "If you use social midias with responsa"
type textarea "x"
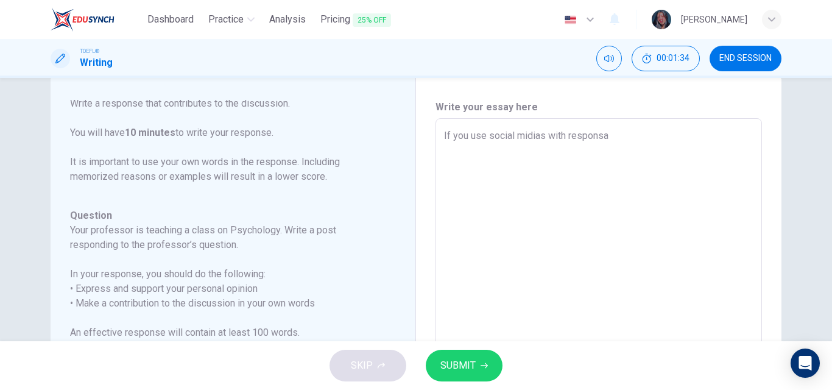
type textarea "If you use social midias with responsab"
type textarea "x"
type textarea "If you use social midias with responsabi"
type textarea "x"
type textarea "If you use social midias with responsabil"
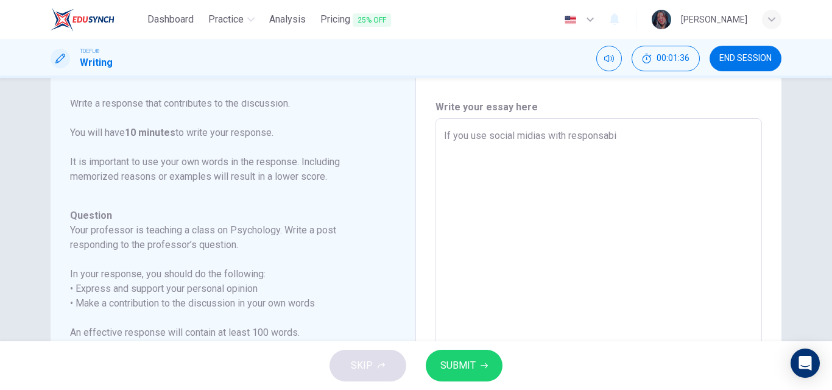
type textarea "x"
type textarea "If you use social midias with responsabili"
type textarea "x"
type textarea "If you use social midias with responsabilit"
type textarea "x"
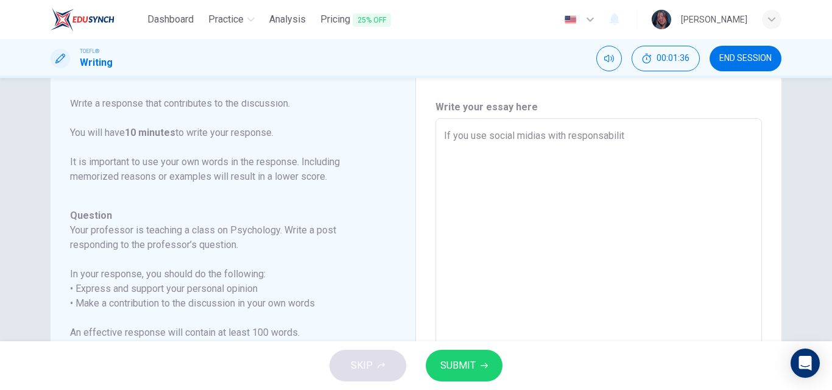
type textarea "If you use social midias with responsabiliti"
type textarea "x"
type textarea "If you use social midias with responsabilitie"
type textarea "x"
type textarea "If you use social midias with responsabilities"
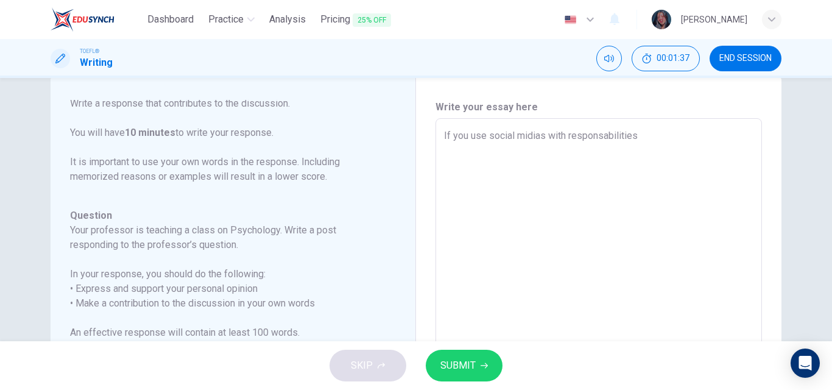
type textarea "x"
type textarea "If you use social midias with responsabilities"
type textarea "x"
type textarea "If you use social midias with responsabilities"
type textarea "x"
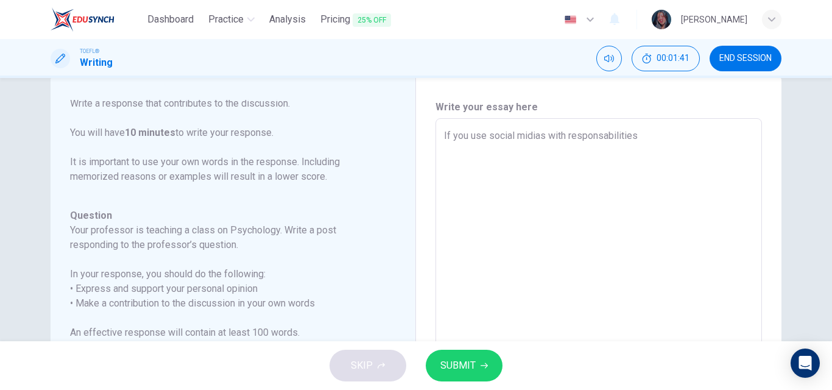
type textarea "If you use social midias with responsabilities,"
type textarea "x"
type textarea "If you use social midias with responsabilities,"
type textarea "x"
type textarea "If you use social midias with responsabilities, 9"
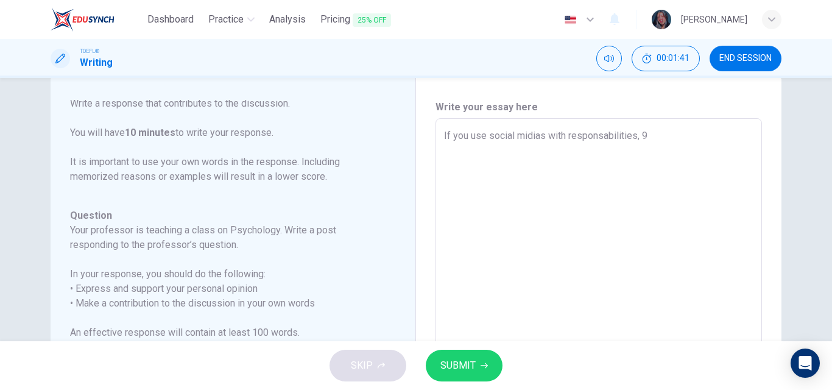
type textarea "x"
type textarea "If you use social midias with responsabilities,"
type textarea "x"
type textarea "If you use social midias with responsabilities,"
type textarea "x"
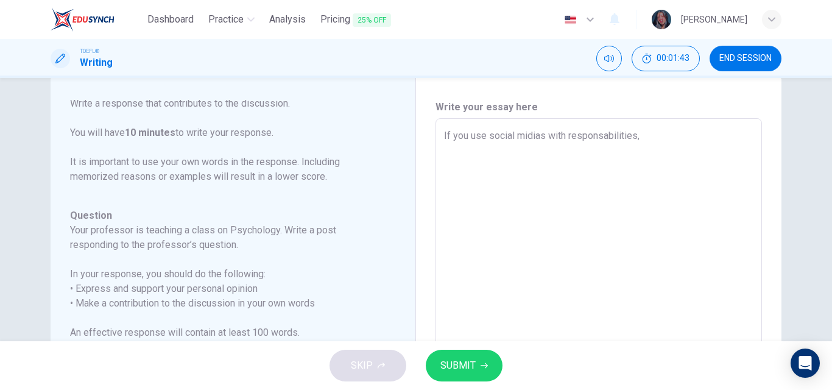
type textarea "If you use social midias with responsabilities,"
type textarea "x"
type textarea "If you use social midias with responsabilities, i"
type textarea "x"
type textarea "If you use social midias with responsabilities, is"
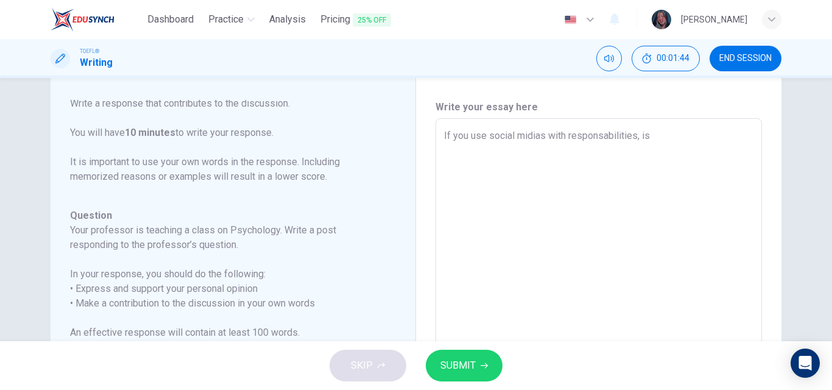
type textarea "x"
type textarea "If you use social midias with responsabilities, is"
type textarea "x"
type textarea "If you use social midias with responsabilities, is n"
type textarea "x"
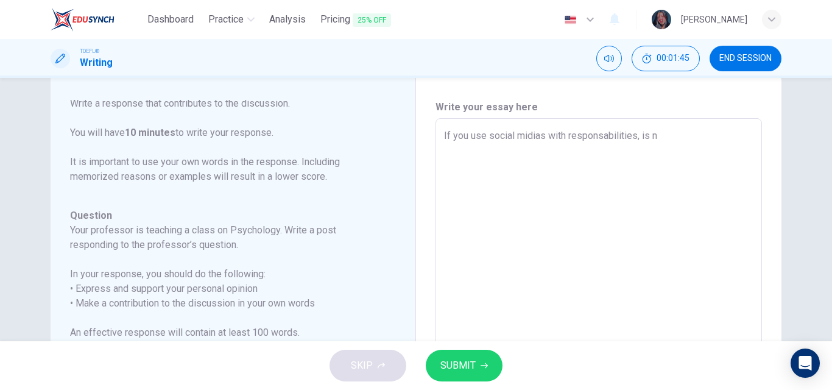
type textarea "If you use social midias with responsabilities, is no"
type textarea "x"
type textarea "If you use social midias with responsabilities, is not"
type textarea "x"
type textarea "If you use social midias with responsabilities, is not"
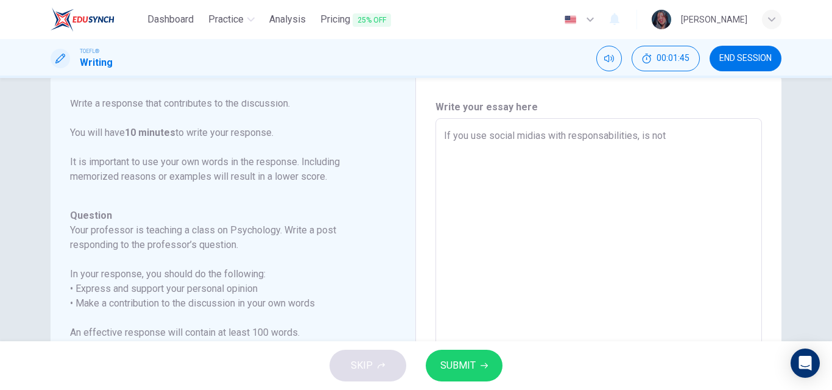
type textarea "x"
type textarea "If you use social midias with responsabilities, is not g"
type textarea "x"
type textarea "If you use social midias with responsabilities, is not go"
type textarea "x"
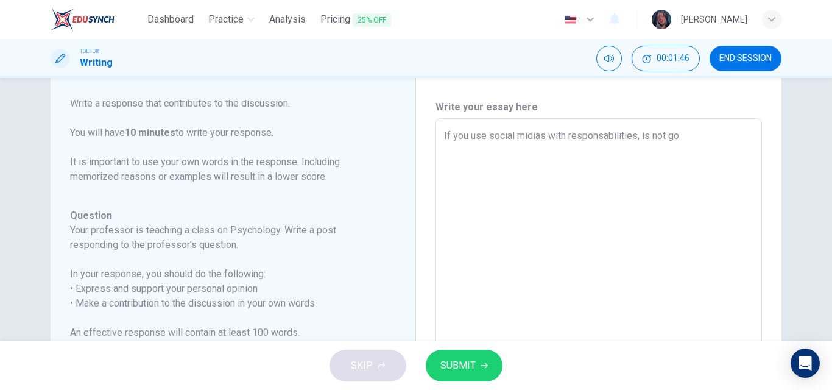
type textarea "If you use social midias with responsabilities, is not gon"
type textarea "x"
type textarea "If you use social midias with responsabilities, is not gonn"
type textarea "x"
type textarea "If you use social midias with responsabilities, is not gonna"
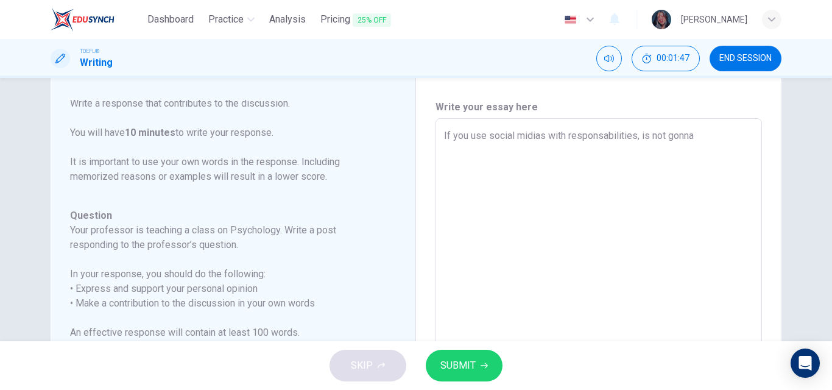
type textarea "x"
type textarea "If you use social midias with responsabilities, is not gonna"
type textarea "x"
type textarea "If you use social midias with responsabilities, is not gonna b"
type textarea "x"
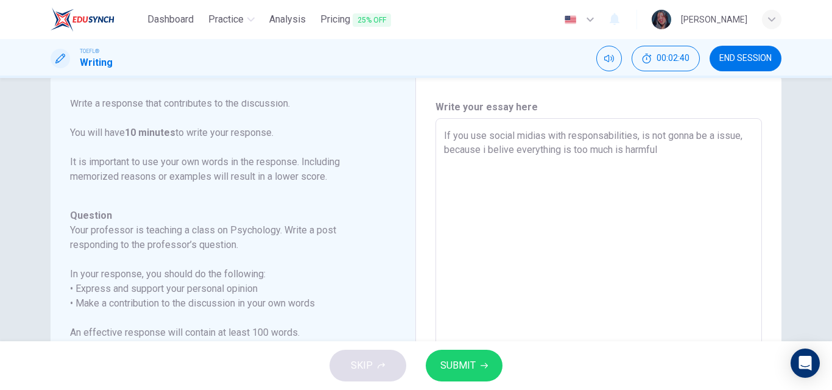
drag, startPoint x: 438, startPoint y: 133, endPoint x: 669, endPoint y: 140, distance: 230.8
click at [669, 140] on div "If you use social midias with responsabilities, is not gonna be a issue, becaus…" at bounding box center [598, 321] width 326 height 407
drag, startPoint x: 669, startPoint y: 140, endPoint x: 418, endPoint y: 127, distance: 251.2
click at [418, 127] on div "Write your essay here If you use social midias with responsabilities, is not go…" at bounding box center [598, 321] width 365 height 493
drag, startPoint x: 439, startPoint y: 137, endPoint x: 735, endPoint y: 137, distance: 296.5
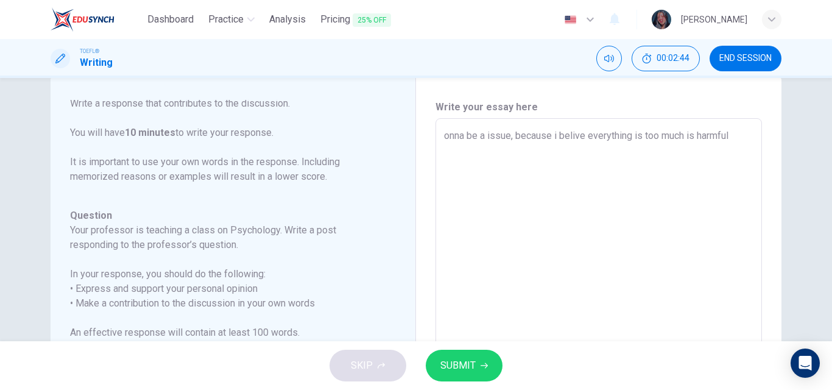
click at [735, 137] on div "onna be a issue, because i belive everything is too much is harmful x ​" at bounding box center [598, 321] width 326 height 407
drag, startPoint x: 735, startPoint y: 137, endPoint x: 382, endPoint y: 151, distance: 353.4
click at [382, 151] on div "Question 1 Question Type : Writing for an Academic Discussion Directions For th…" at bounding box center [416, 321] width 731 height 493
paste textarea
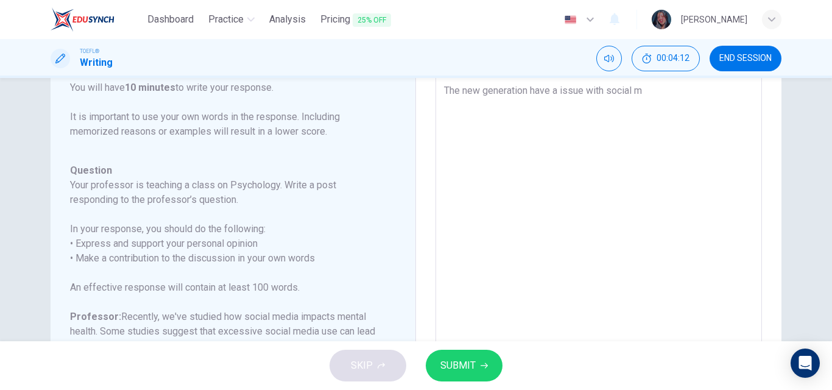
scroll to position [56, 0]
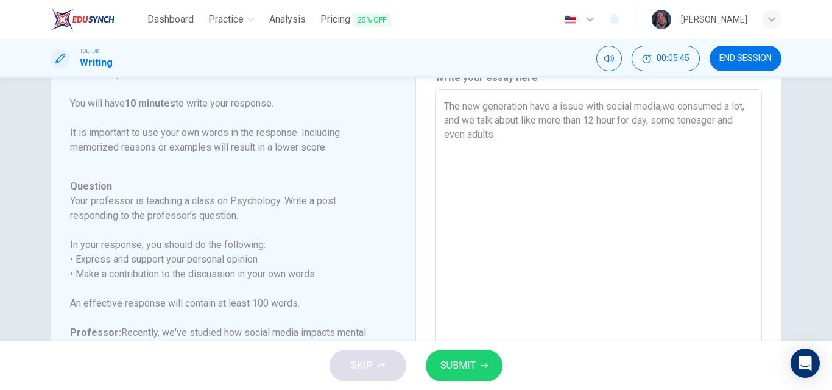
drag, startPoint x: 655, startPoint y: 122, endPoint x: 654, endPoint y: 150, distance: 28.6
click at [654, 150] on textarea "The new generation have a issue with social media,we consumed a lot, and we tal…" at bounding box center [598, 292] width 309 height 387
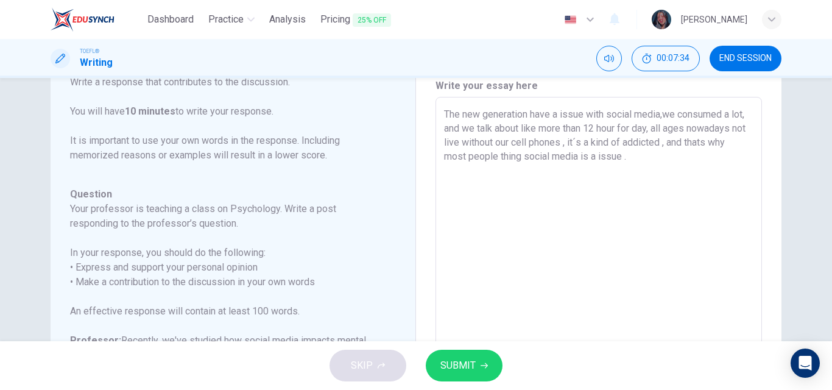
scroll to position [45, 0]
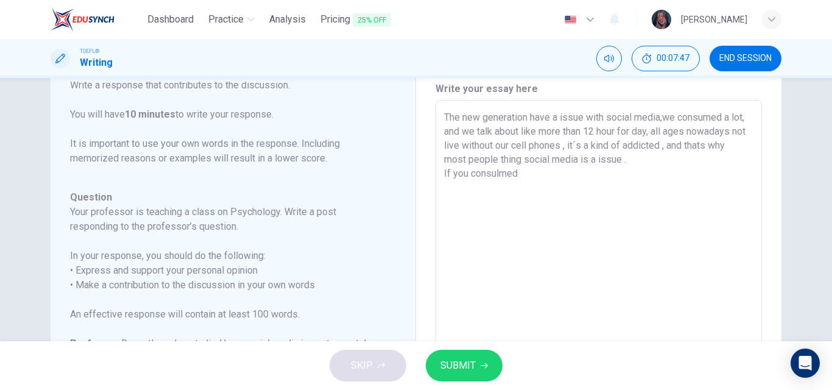
click at [496, 175] on textarea "The new generation have a issue with social media,we consumed a lot, and we tal…" at bounding box center [598, 303] width 309 height 387
click at [523, 175] on textarea "The new generation have a issue with social media,we consumed a lot, and we tal…" at bounding box center [598, 303] width 309 height 387
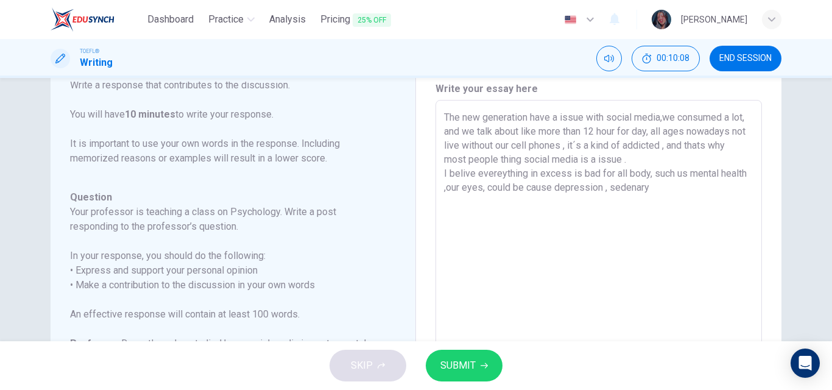
click at [610, 189] on textarea "The new generation have a issue with social media,we consumed a lot, and we tal…" at bounding box center [598, 303] width 309 height 387
click at [639, 191] on textarea "The new generation have a issue with social media,we consumed a lot, and we tal…" at bounding box center [598, 303] width 309 height 387
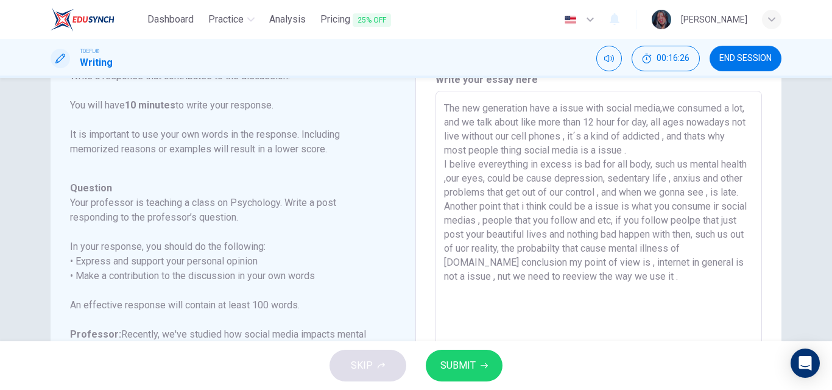
scroll to position [53, 0]
click at [480, 375] on button "SUBMIT" at bounding box center [464, 365] width 77 height 32
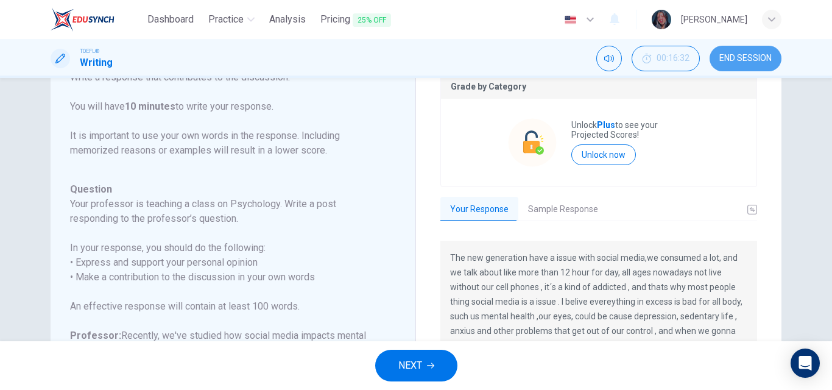
click at [742, 60] on span "END SESSION" at bounding box center [745, 59] width 52 height 10
click at [552, 212] on button "Sample Response" at bounding box center [562, 210] width 89 height 26
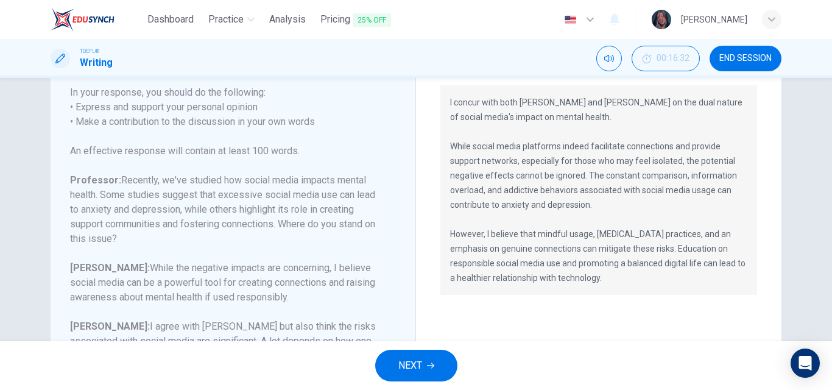
scroll to position [195, 0]
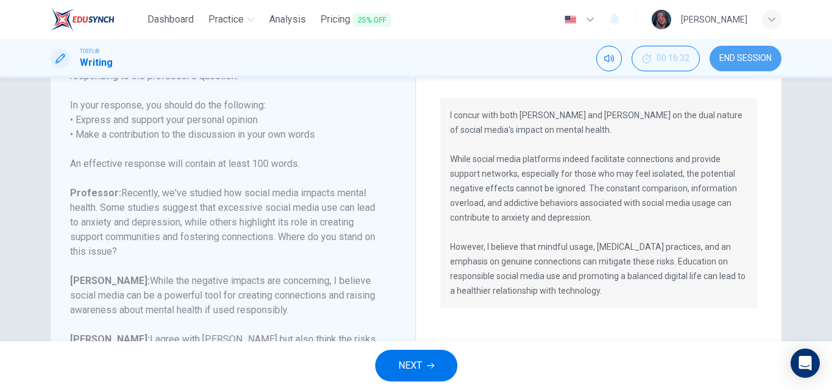
click at [739, 61] on span "END SESSION" at bounding box center [745, 59] width 52 height 10
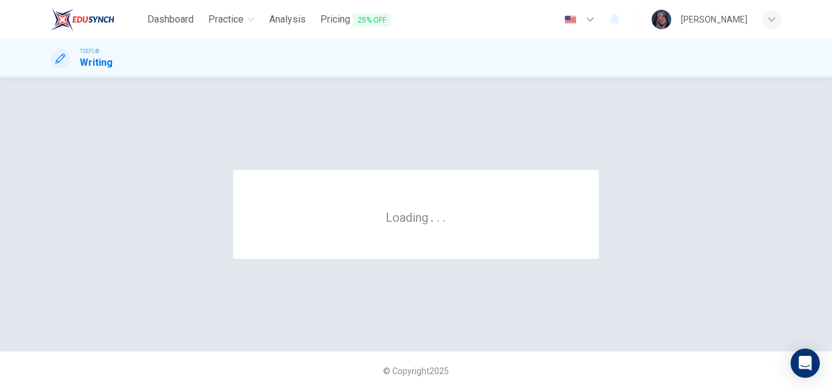
scroll to position [0, 0]
